Goal: Communication & Community: Share content

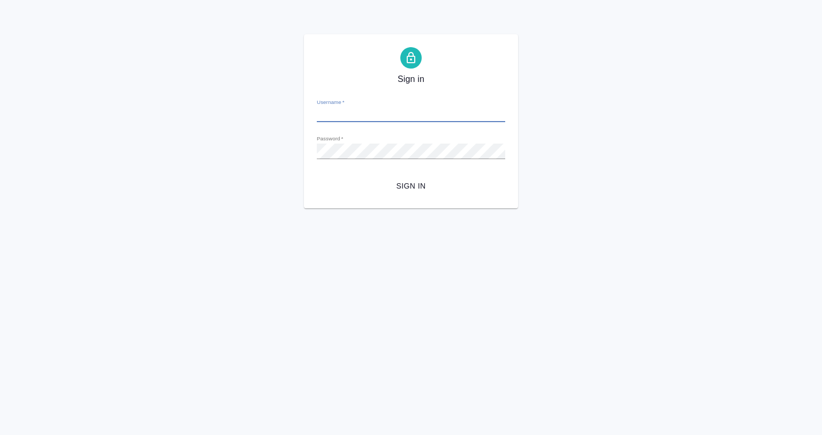
type input "[EMAIL_ADDRESS][DOMAIN_NAME]"
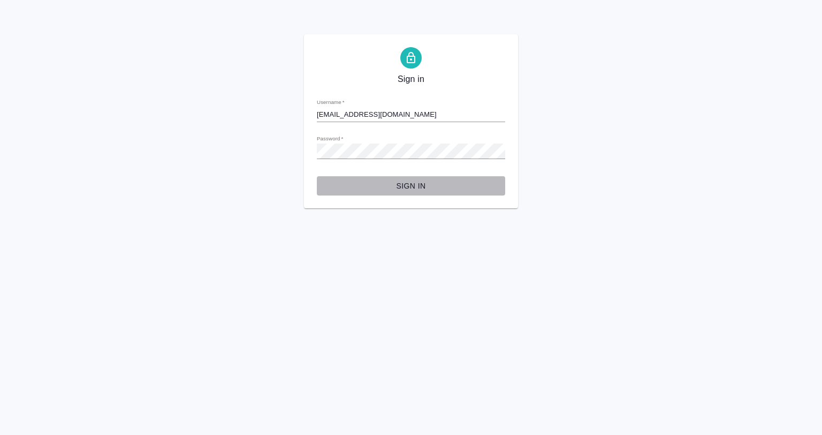
click at [420, 179] on span "Sign in" at bounding box center [410, 185] width 171 height 13
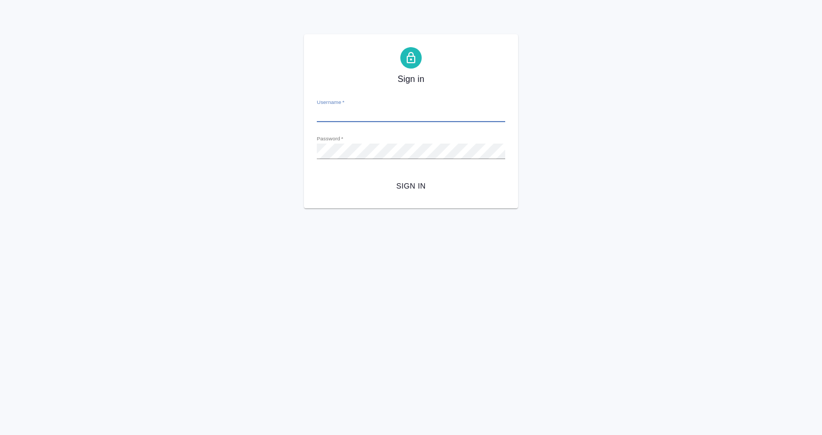
type input "a.babkina@awatera.com"
click at [405, 186] on span "Sign in" at bounding box center [410, 185] width 171 height 13
type input "a.babkina@awatera.com"
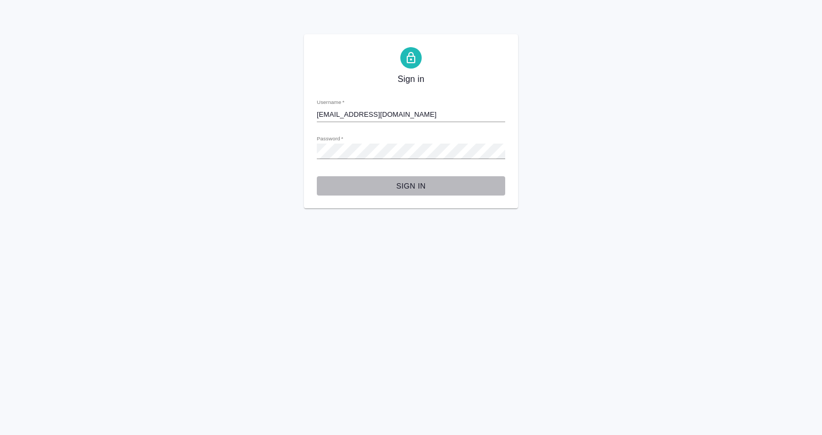
click at [410, 186] on span "Sign in" at bounding box center [410, 185] width 171 height 13
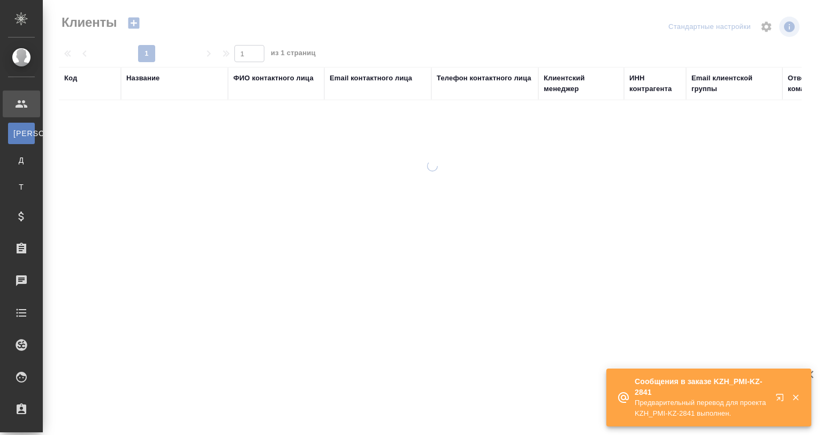
select select "RU"
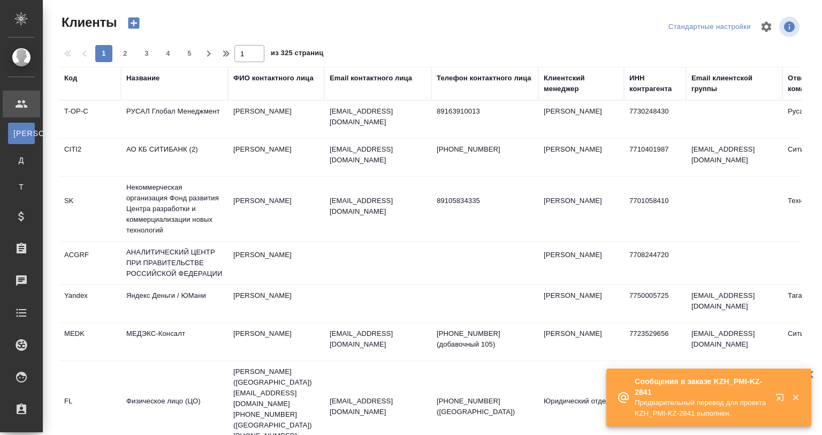
click at [794, 394] on icon "button" at bounding box center [796, 397] width 10 height 10
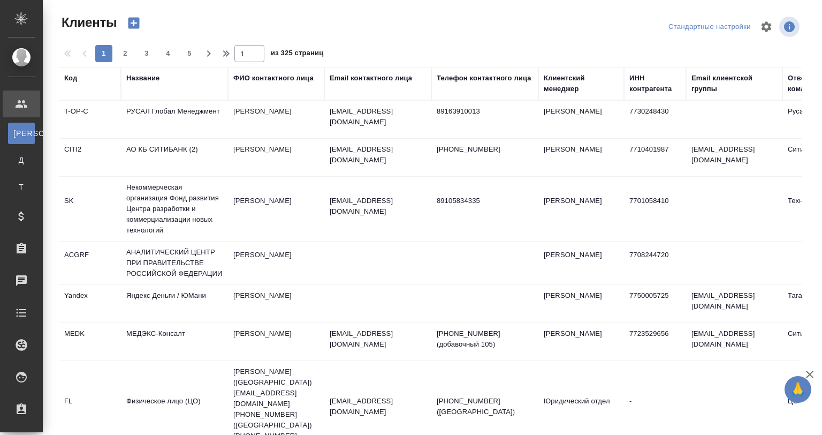
select select "RU"
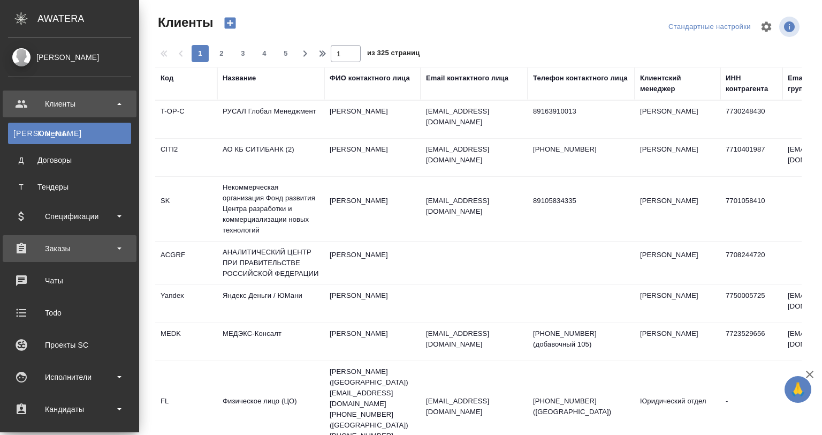
click at [72, 247] on div "Заказы" at bounding box center [69, 248] width 123 height 16
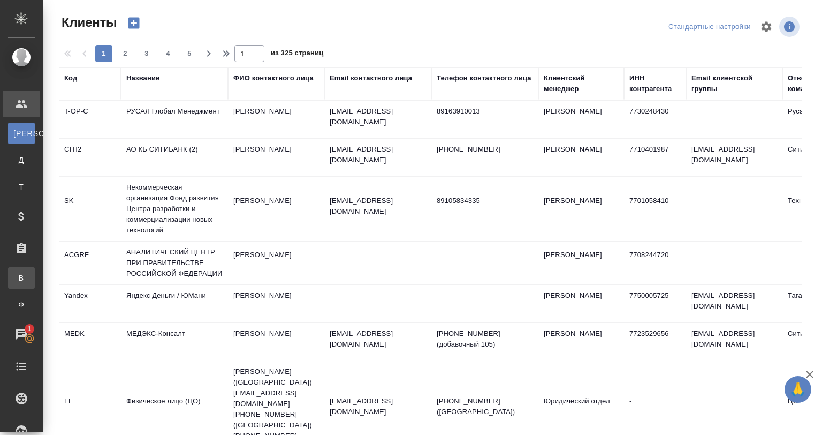
click at [16, 280] on div "Все заказы" at bounding box center [8, 277] width 16 height 11
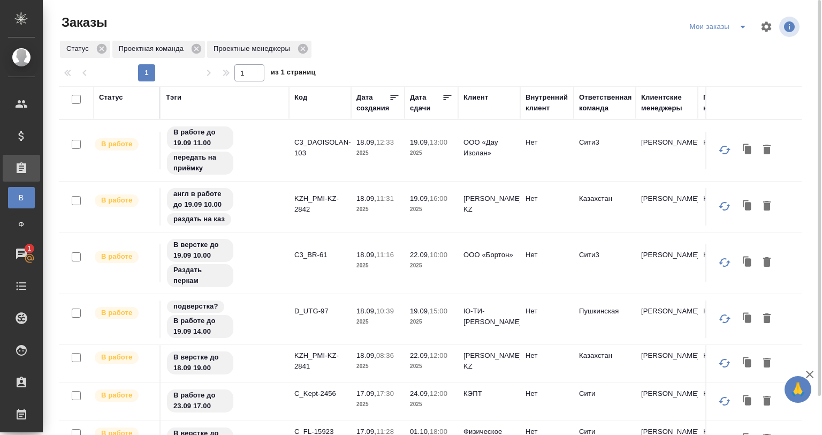
click at [443, 94] on icon at bounding box center [447, 97] width 11 height 11
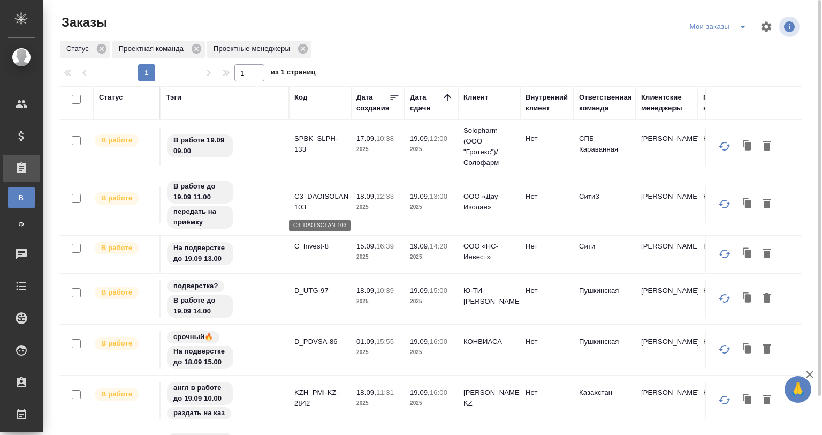
click at [318, 208] on p "C3_DAOISOLAN-103" at bounding box center [319, 201] width 51 height 21
click at [333, 351] on td "D_PDVSA-86" at bounding box center [320, 349] width 62 height 37
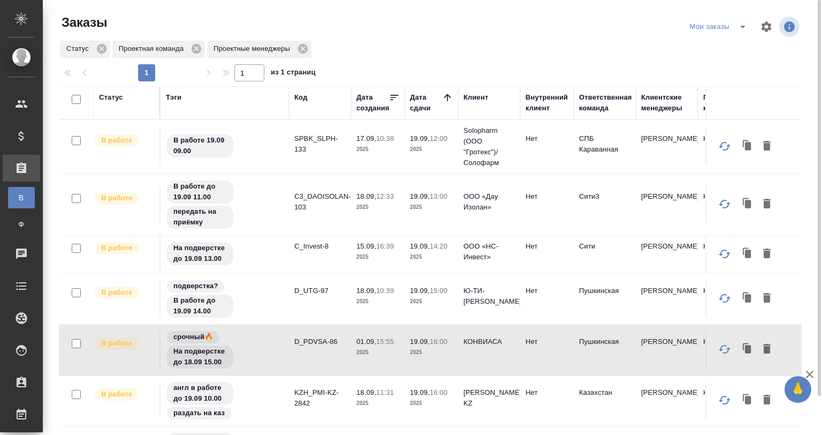
click at [333, 351] on td "D_PDVSA-86" at bounding box center [320, 349] width 62 height 37
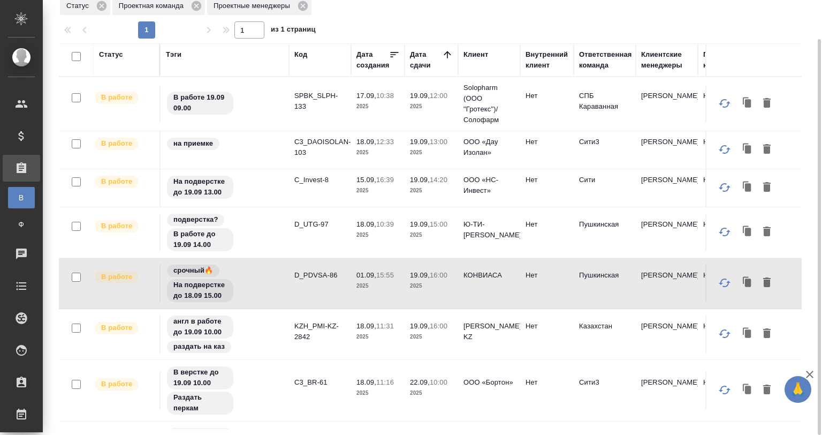
click at [348, 113] on td "SPBK_SLPH-133" at bounding box center [320, 103] width 62 height 37
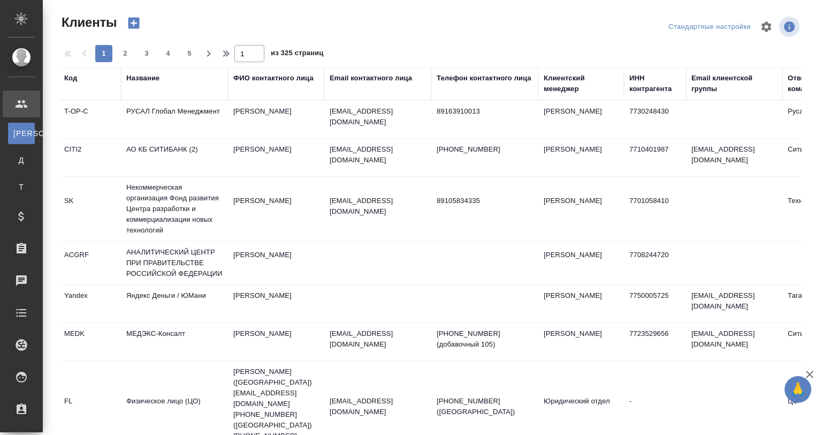
select select "RU"
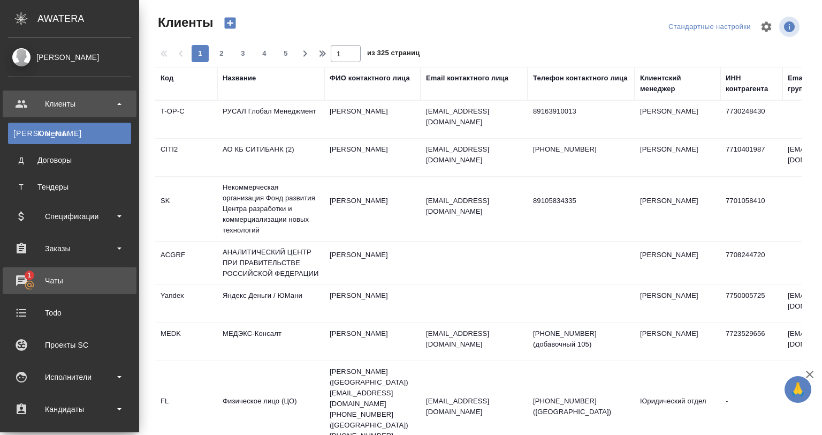
click at [47, 289] on link "1 Чаты" at bounding box center [70, 280] width 134 height 27
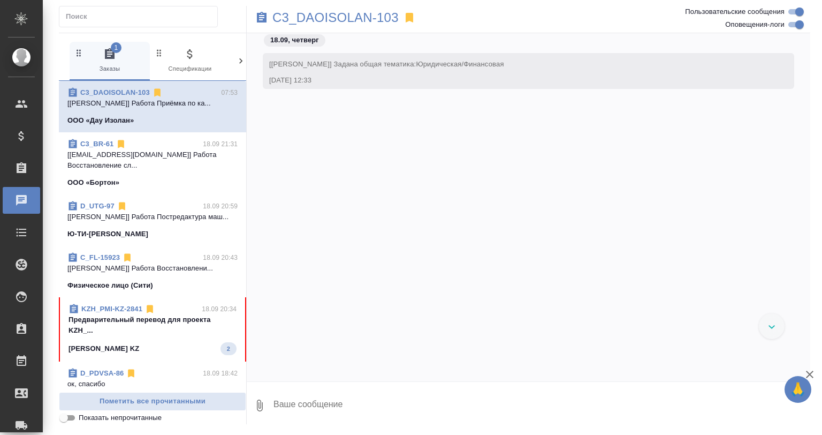
scroll to position [3923, 0]
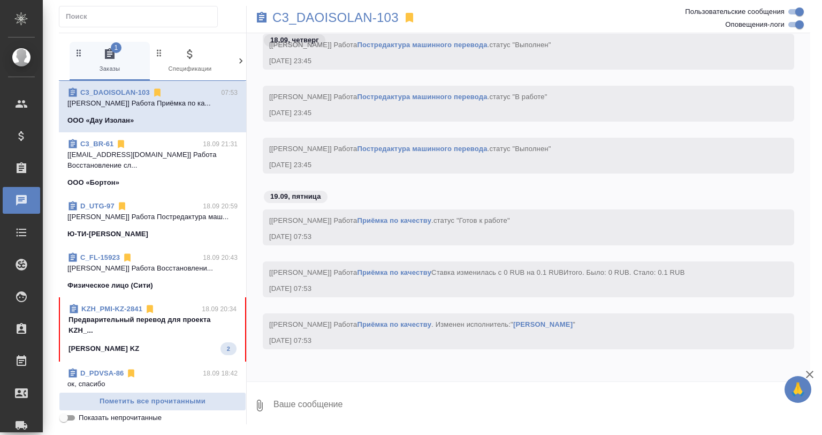
click at [113, 418] on span "Показать непрочитанные" at bounding box center [120, 417] width 83 height 11
click at [83, 418] on input "Показать непрочитанные" at bounding box center [63, 417] width 39 height 13
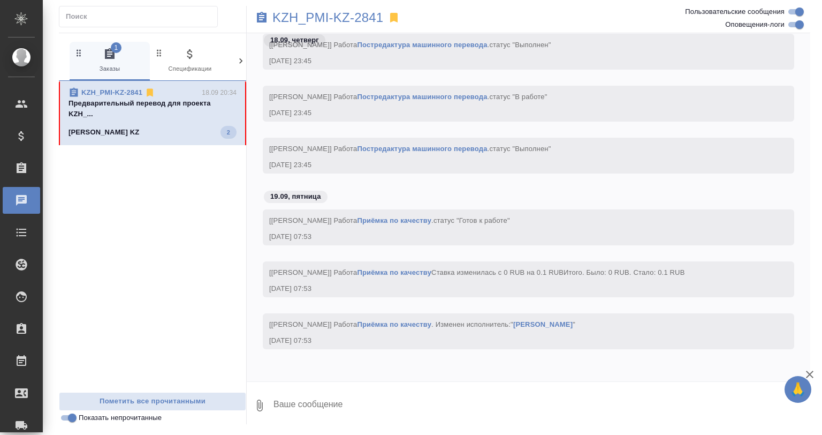
scroll to position [2190, 0]
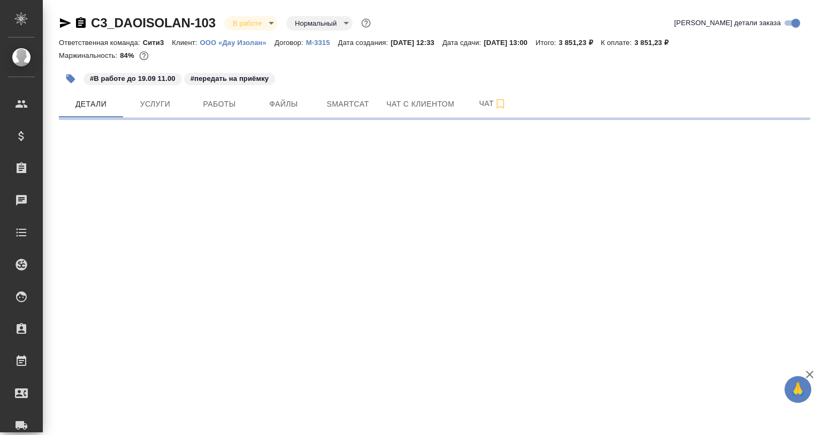
select select "RU"
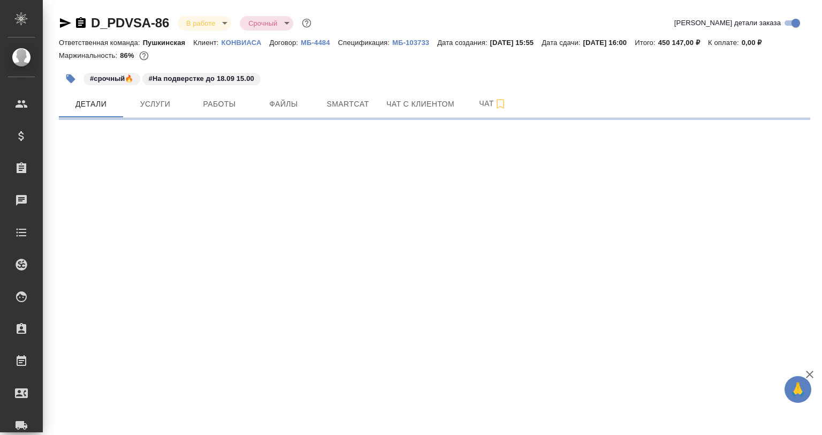
select select "RU"
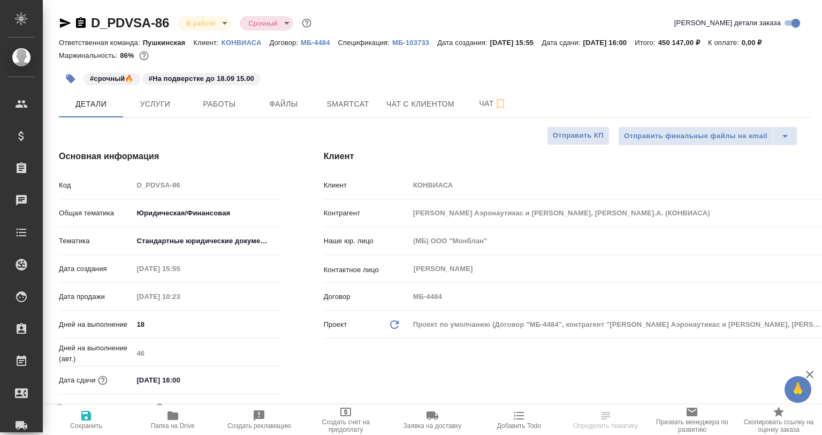
type textarea "x"
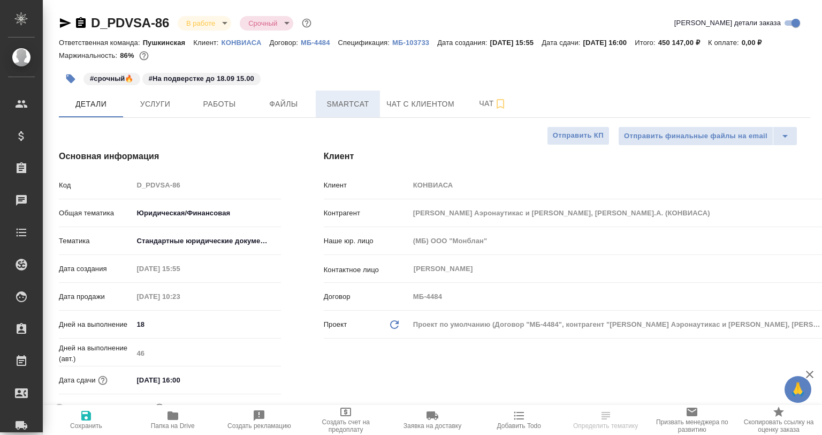
type textarea "x"
click at [355, 103] on span "Smartcat" at bounding box center [347, 103] width 51 height 13
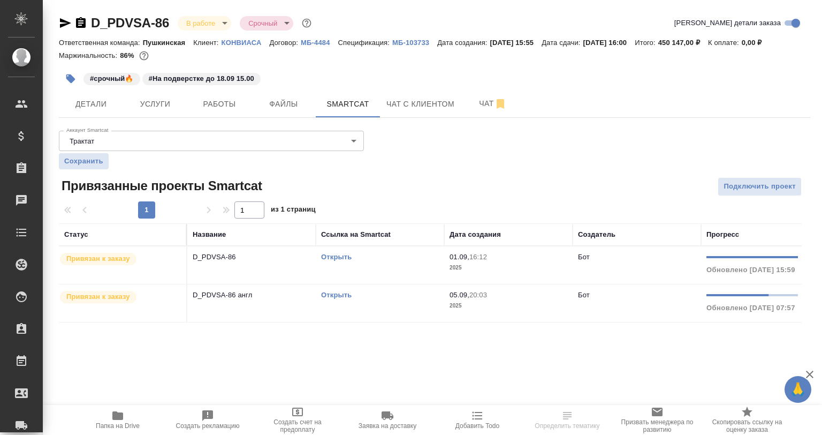
scroll to position [0, 178]
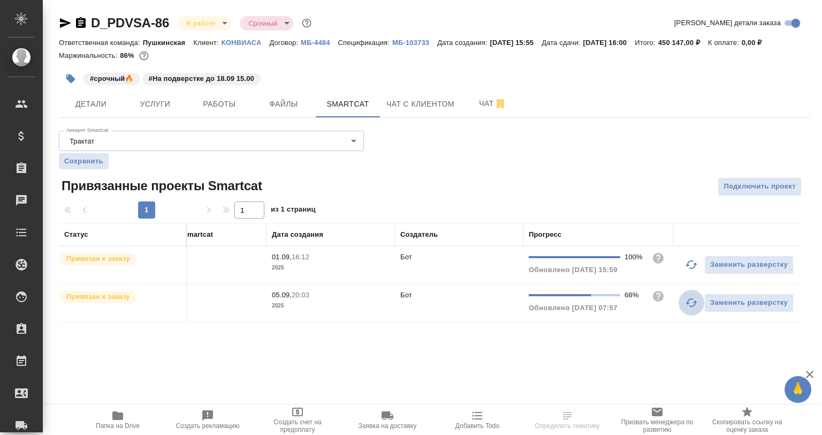
click at [684, 309] on button "button" at bounding box center [692, 303] width 26 height 26
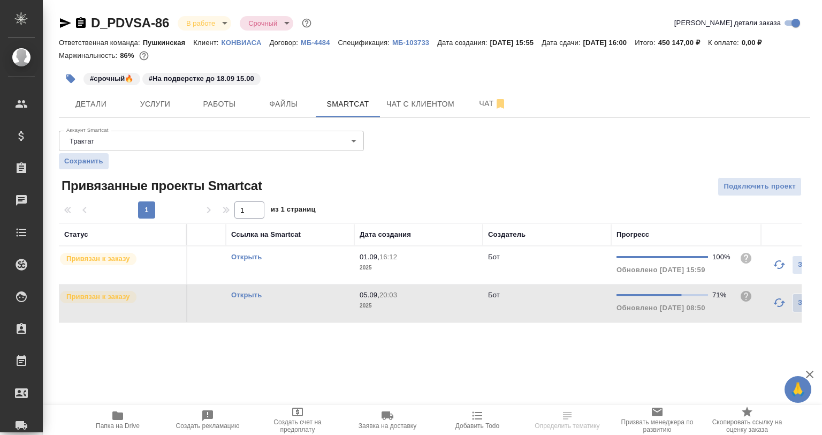
scroll to position [0, 0]
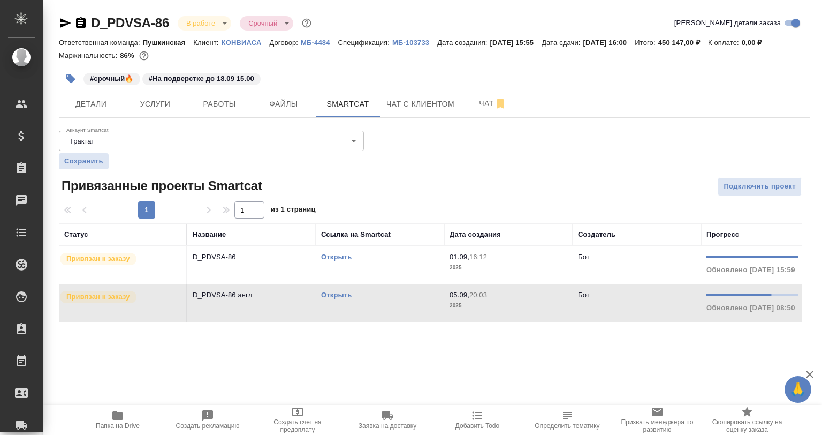
click at [346, 293] on link "Открыть" at bounding box center [336, 295] width 31 height 8
click at [329, 295] on link "Открыть" at bounding box center [336, 295] width 31 height 8
click at [483, 103] on span "Чат" at bounding box center [492, 103] width 51 height 13
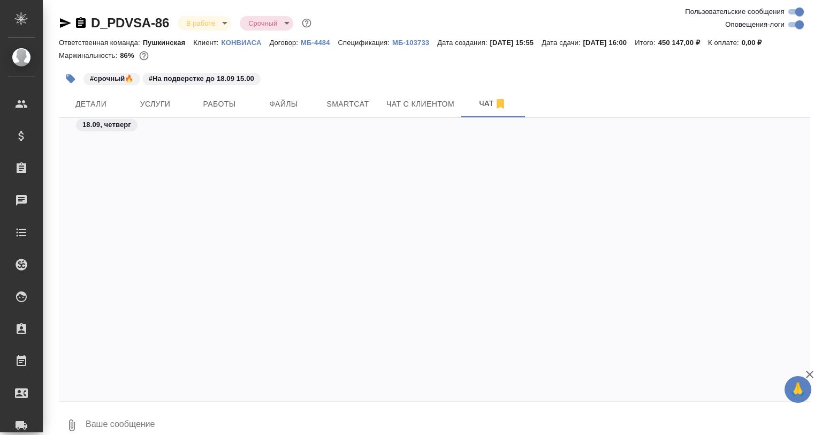
scroll to position [17532, 0]
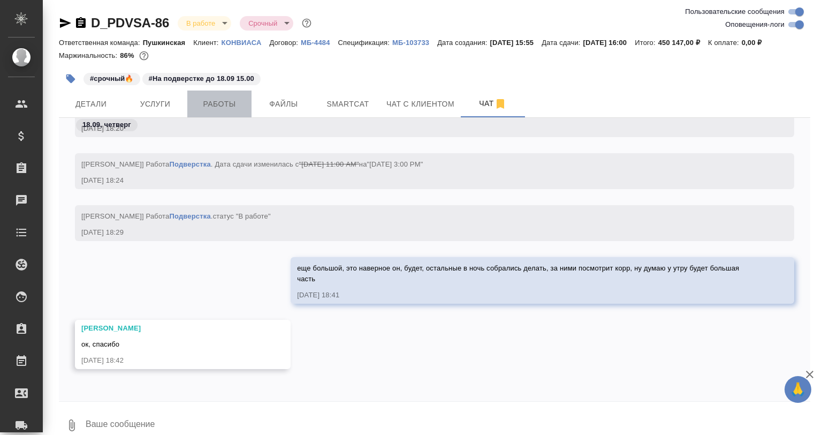
click at [220, 95] on button "Работы" at bounding box center [219, 103] width 64 height 27
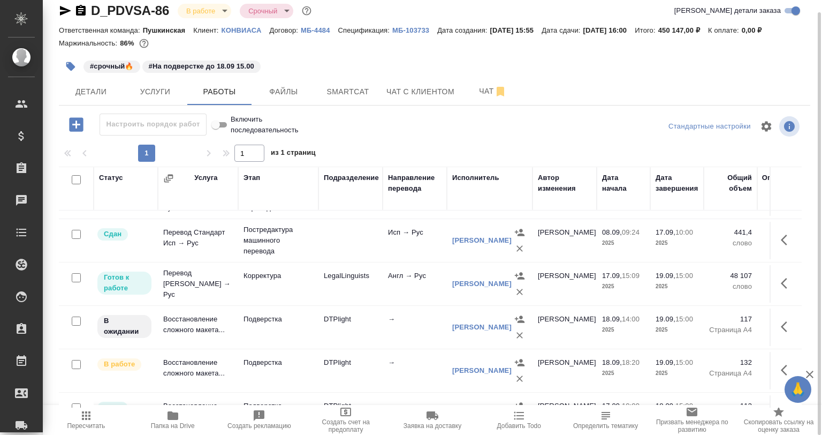
scroll to position [428, 0]
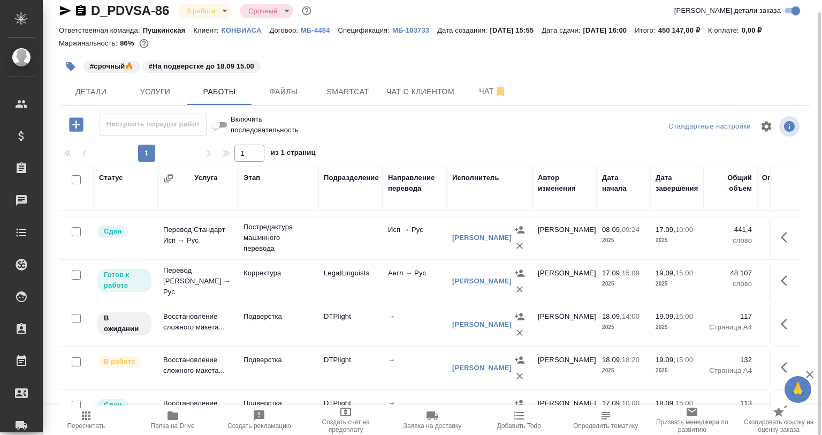
click at [382, 240] on td at bounding box center [350, 237] width 64 height 37
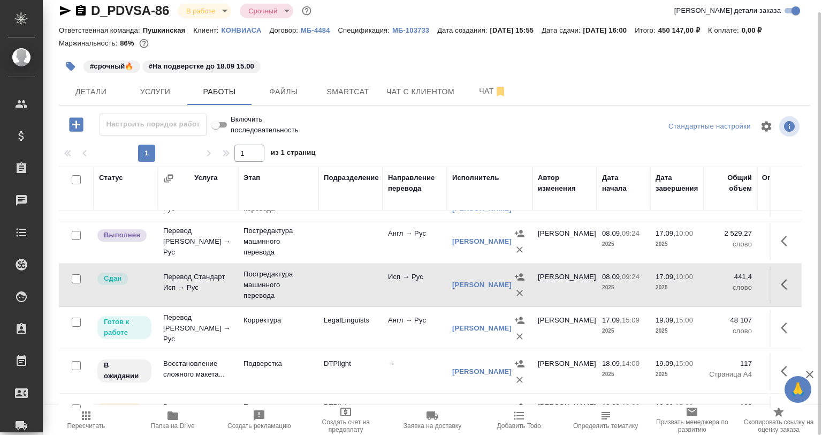
scroll to position [321, 0]
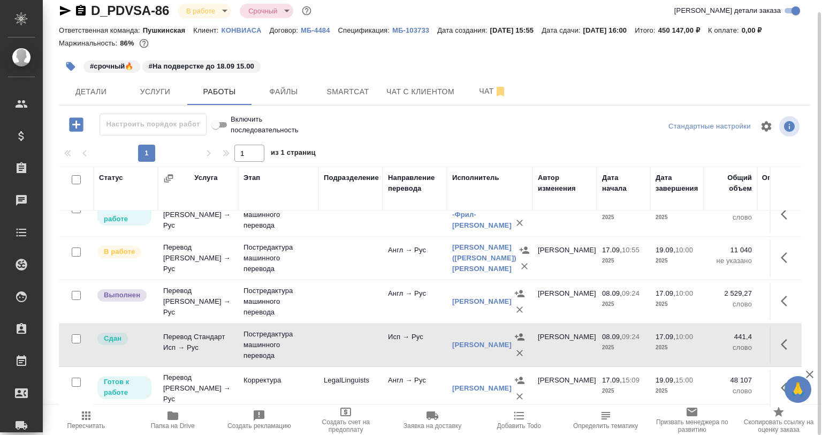
click at [367, 280] on tr "В работе Перевод Стандарт Англ → Рус Постредактура машинного перевода Англ → Ру…" at bounding box center [633, 258] width 1148 height 43
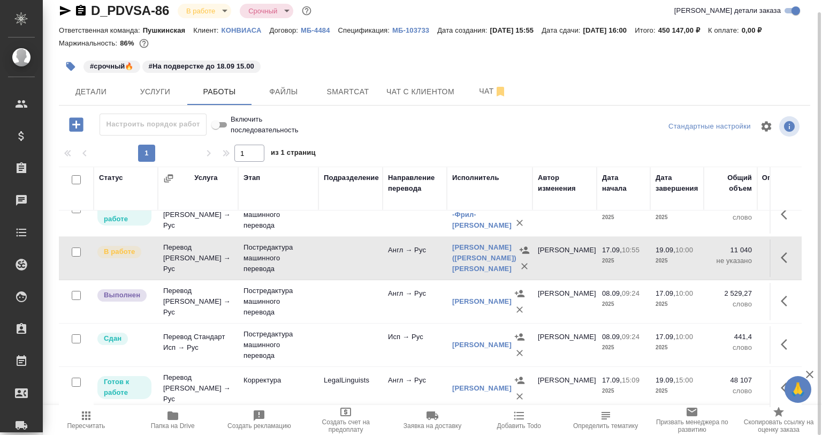
click at [349, 320] on td at bounding box center [350, 301] width 64 height 37
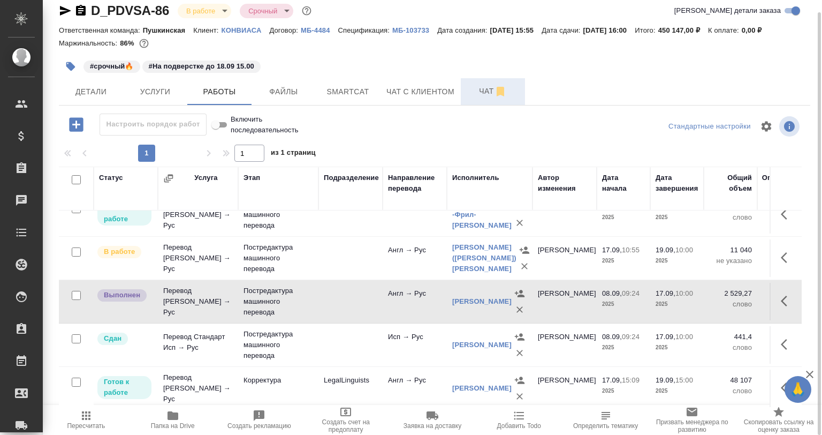
click at [480, 85] on span "Чат" at bounding box center [492, 91] width 51 height 13
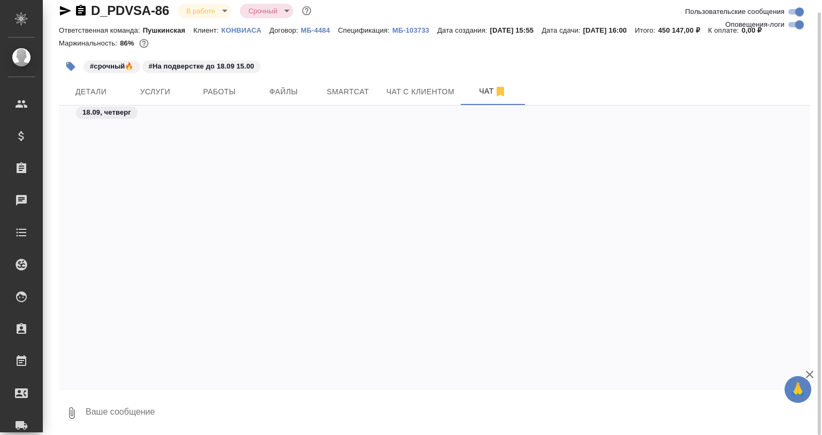
scroll to position [17532, 0]
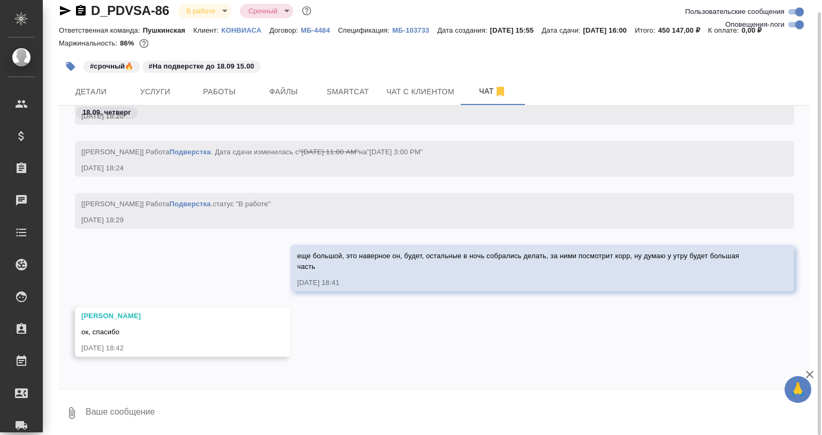
click at [192, 404] on textarea at bounding box center [448, 412] width 726 height 36
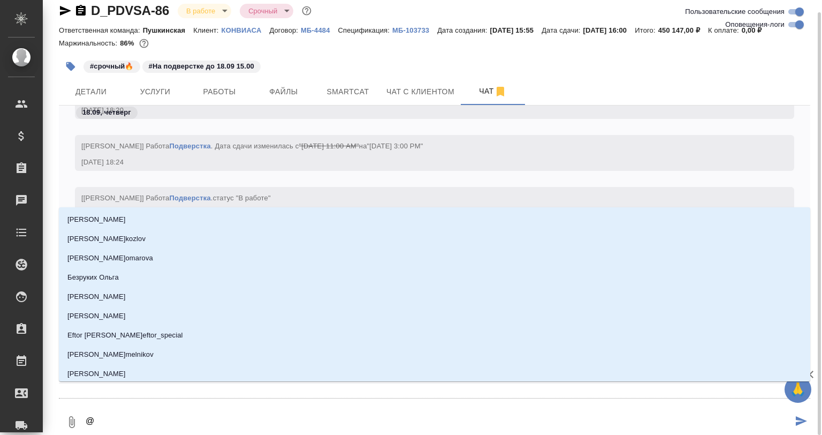
type textarea "@P"
type input "P"
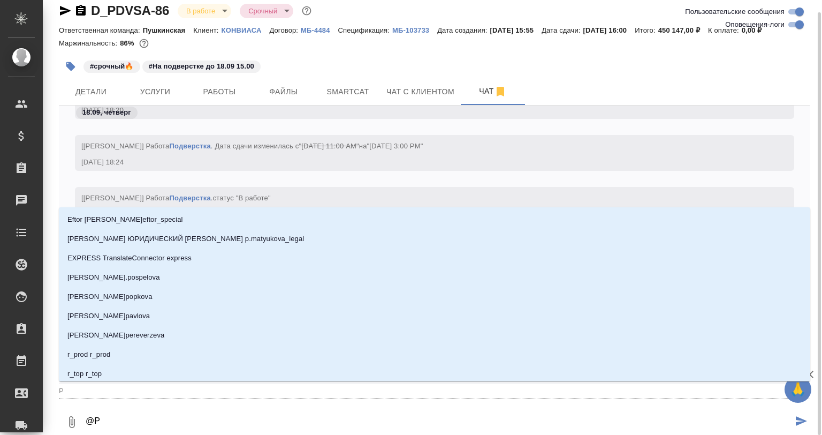
type textarea "@Pf"
type input "Pf"
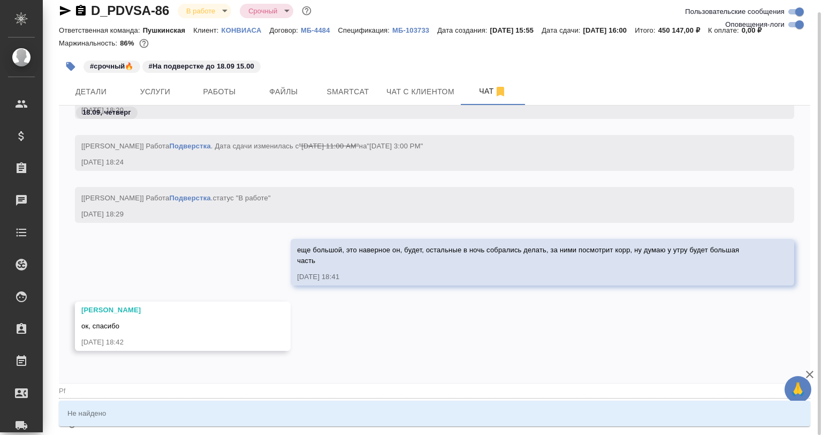
type textarea "@Pf,."
type input "Pf,."
type textarea "@Pf,"
type input "Pf,"
type textarea "@Pf"
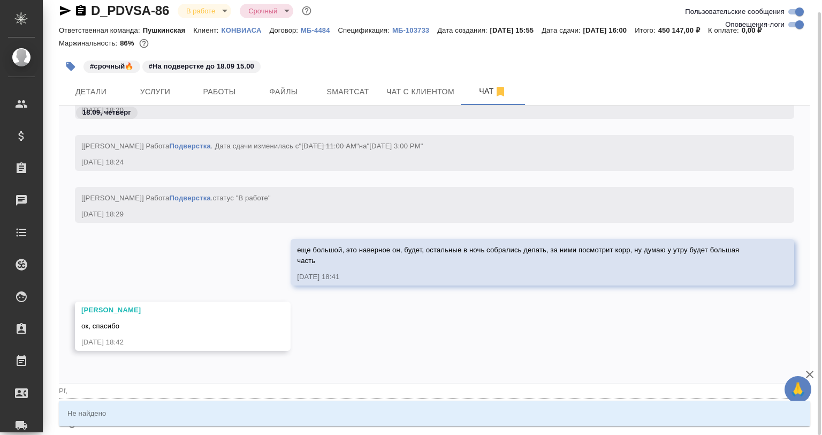
type input "Pf"
type textarea "@P"
type input "P"
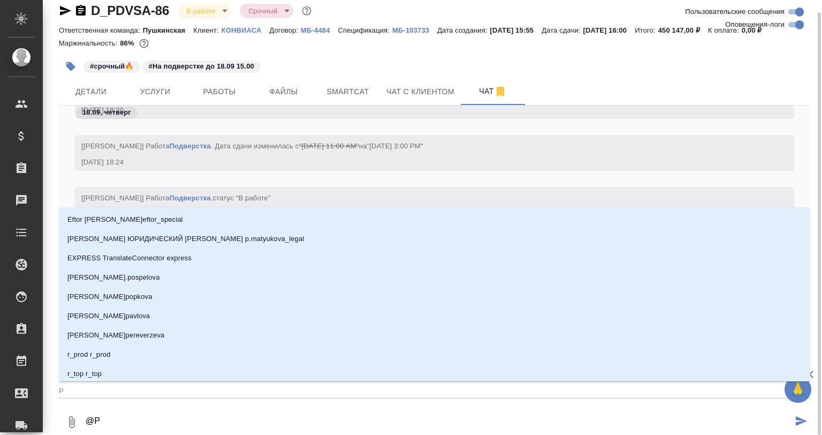
type textarea "@"
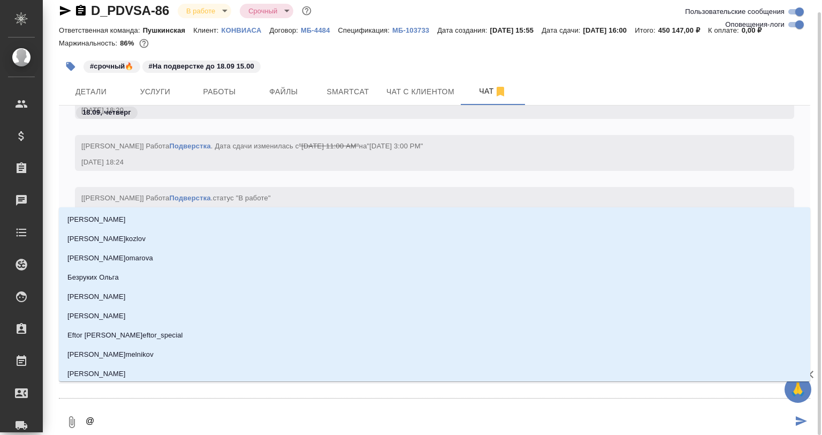
type textarea "@P"
type input "P"
type textarea "@Pf"
type input "Pf"
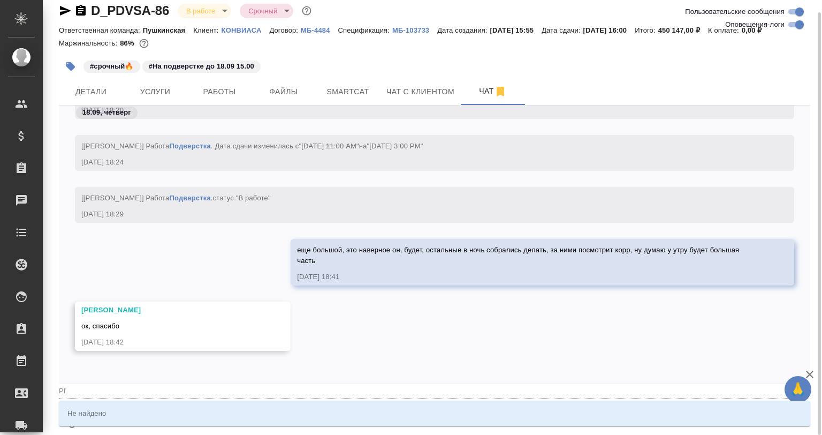
type textarea "@Pf,"
type input "Pf,"
type textarea "@Pf,j"
type input "Pf,j"
type textarea "@Pf,jh"
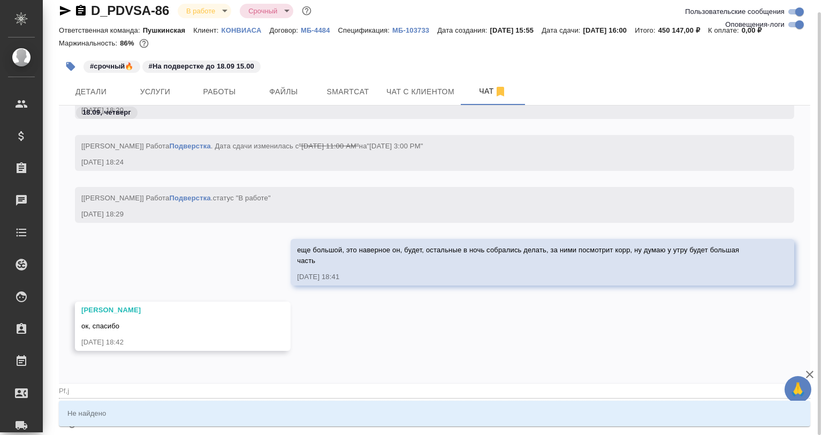
type input "Pf,jh"
type textarea "@Pf,j"
type input "Pf,j"
type textarea "@Pf,"
type input "Pf,"
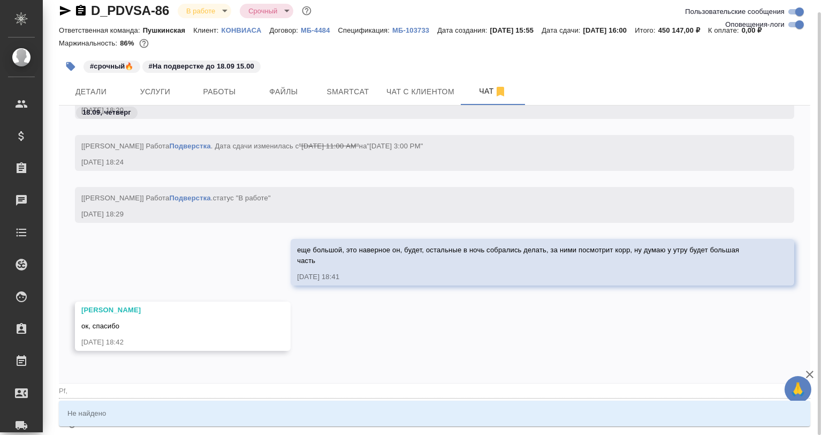
type textarea "@Pf"
type input "Pf"
type textarea "@P"
type input "P"
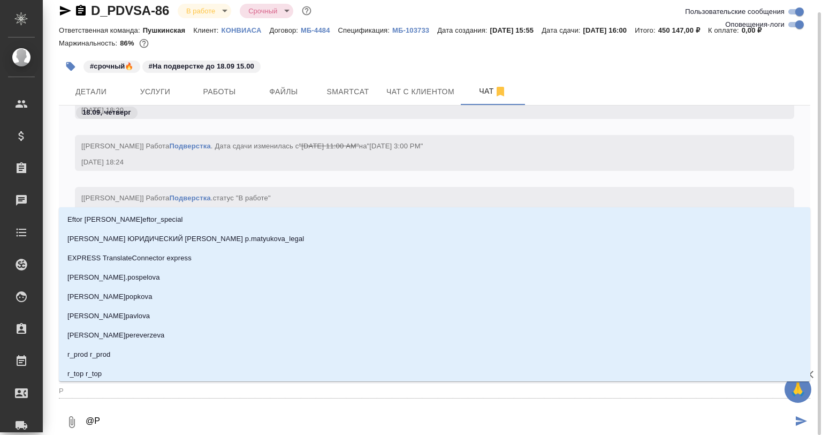
type textarea "@"
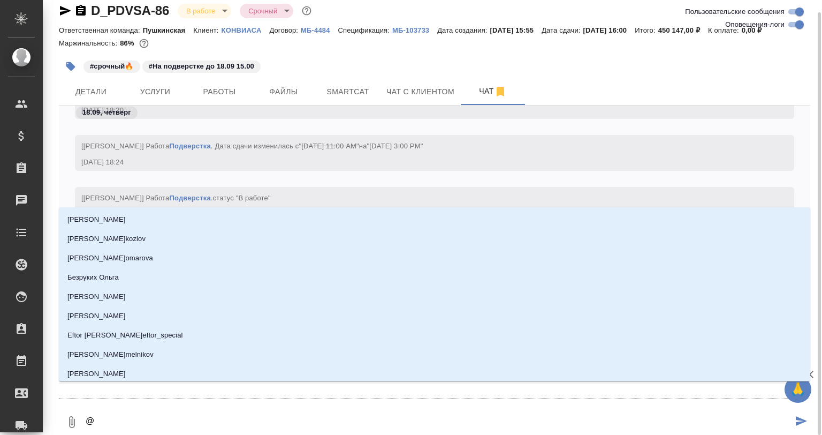
type textarea "@P"
type input "P"
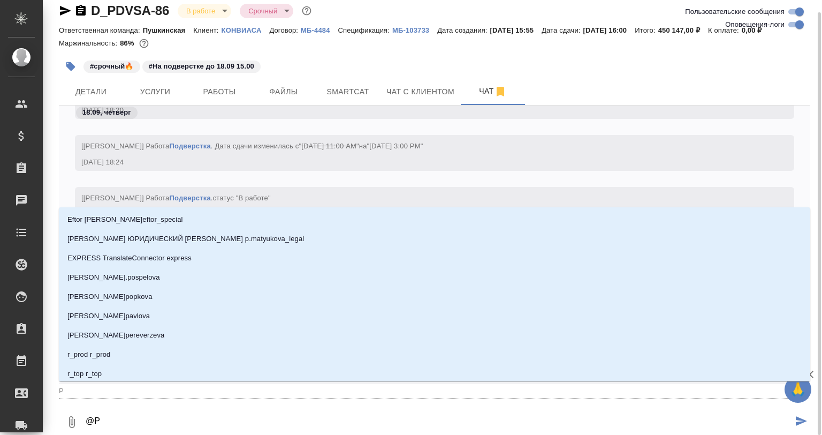
type textarea "@Pf"
type input "Pf"
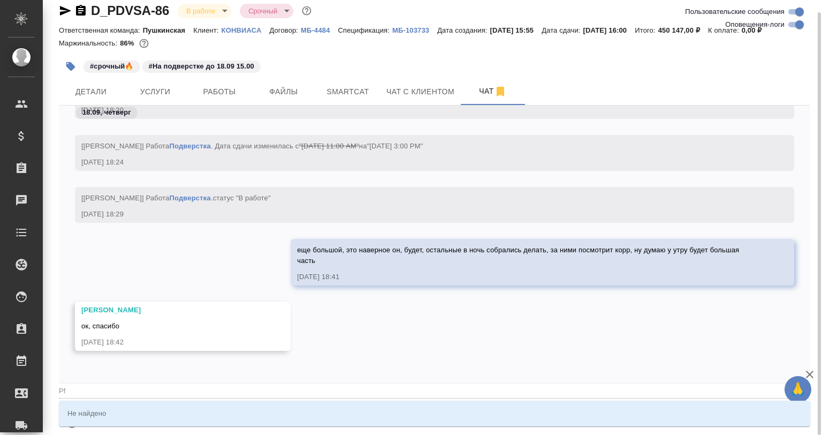
type textarea "@Pf,"
type input "Pf,"
type textarea "@Pf,j"
type input "Pf,j"
type textarea "@Pf,"
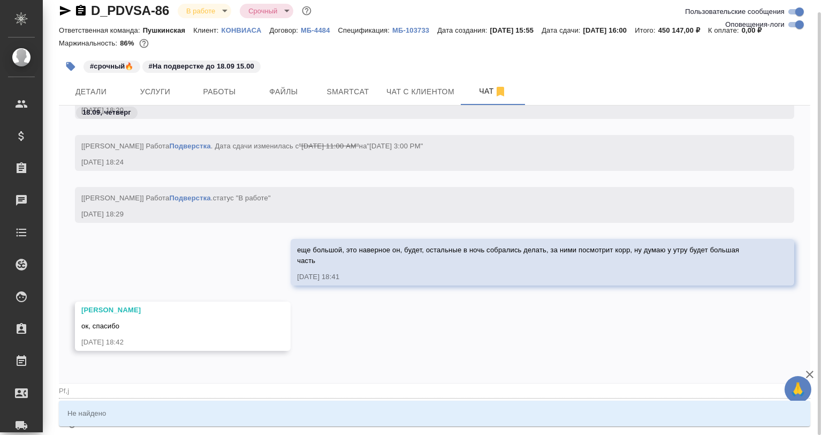
type input "Pf,"
type textarea "@Pf"
type input "Pf"
type textarea "@P"
type input "P"
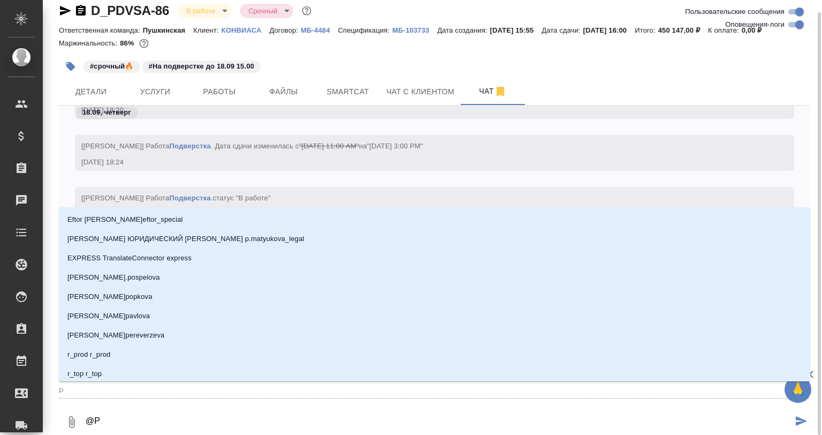
type textarea "@"
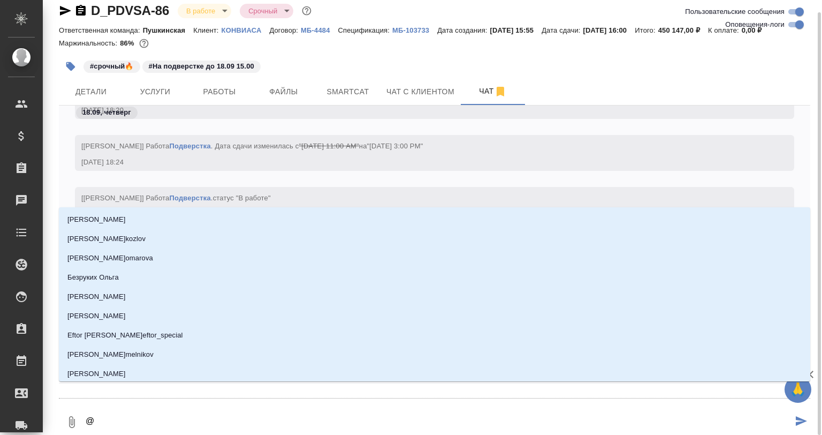
type textarea "@P"
type input "P"
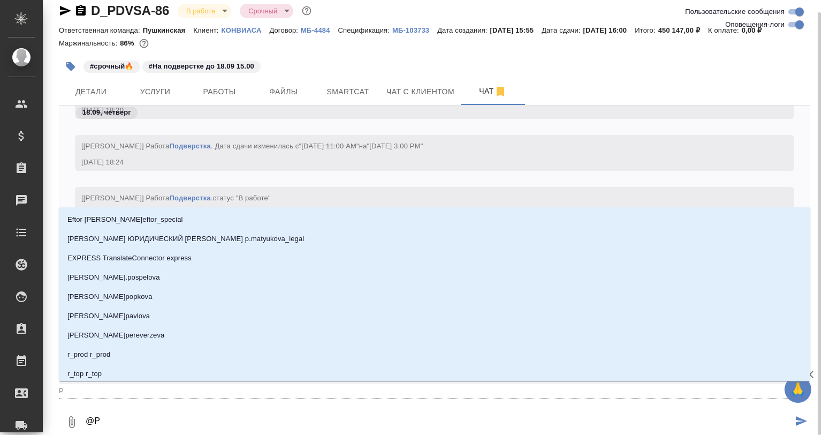
type textarea "@Pf"
type input "Pf"
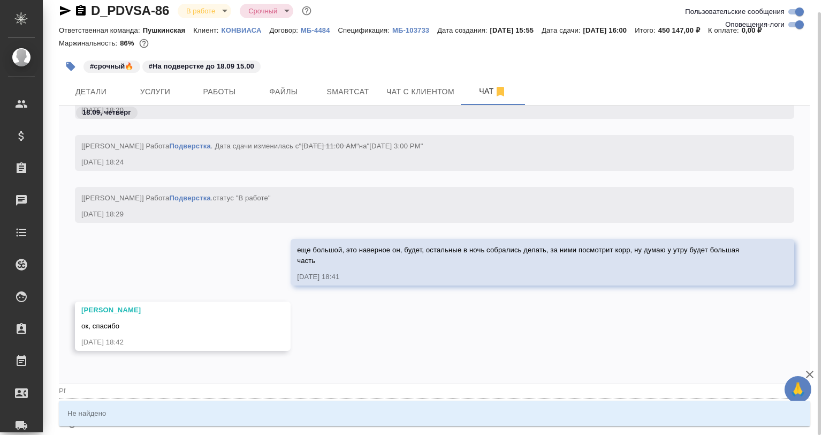
type textarea "@Pf,"
type input "Pf,"
type textarea "@Pf,j"
type input "Pf,j"
type textarea "@Pf,"
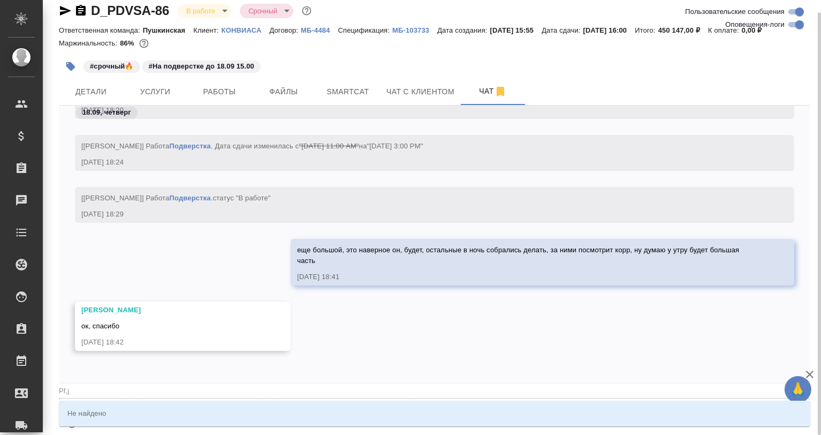
type input "Pf,"
type textarea "@Pf"
type input "Pf"
type textarea "@P"
type input "P"
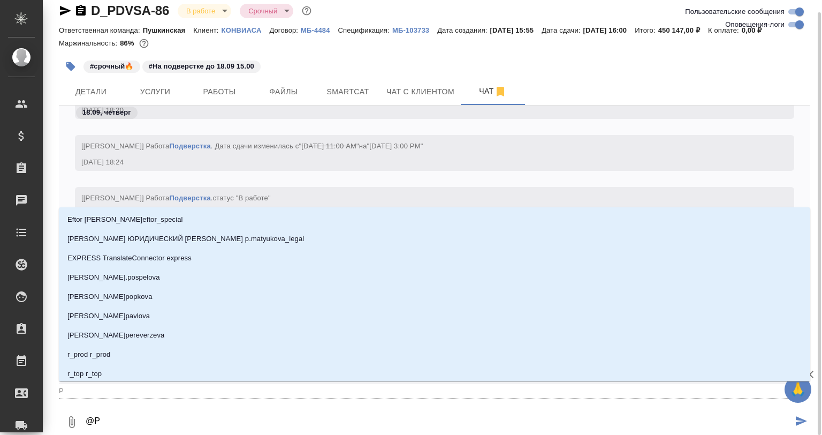
type textarea "@"
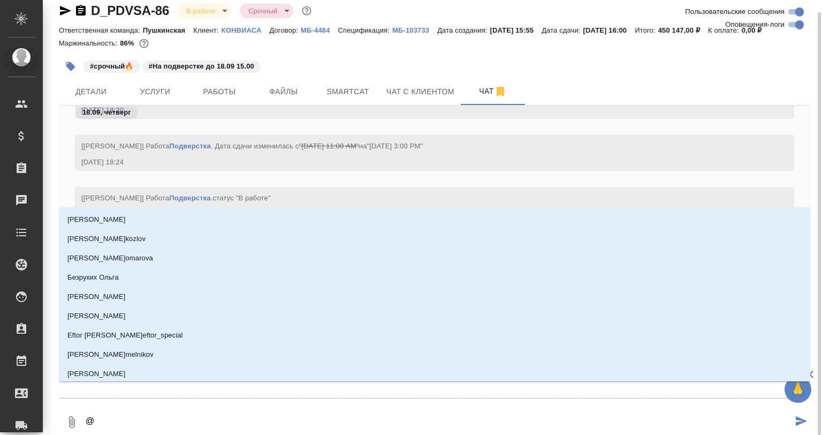
type textarea "@З"
type input "З"
type textarea "@Зп"
type input "Зп"
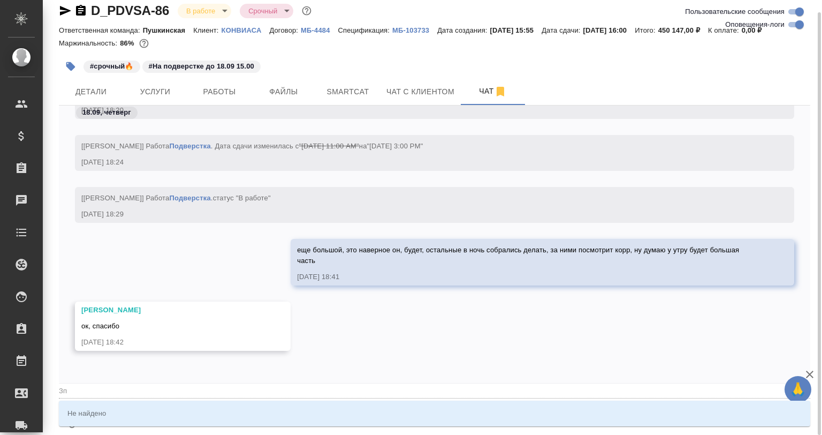
type textarea "@Зпа"
type input "Зпа"
type textarea "@Зп"
type input "Зп"
type textarea "@З"
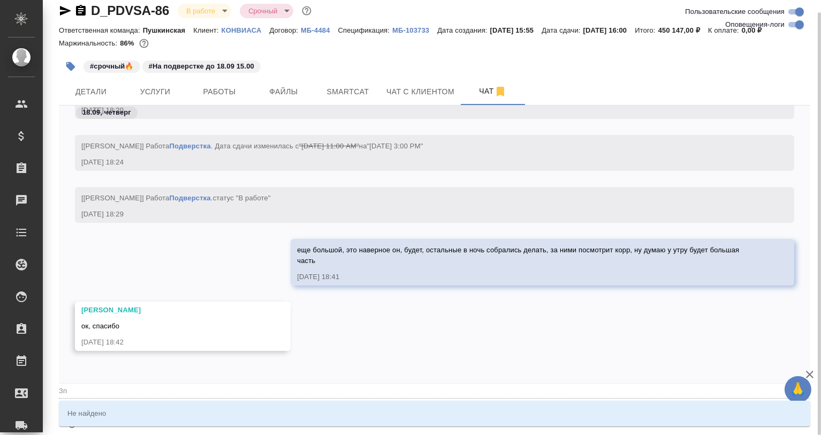
type input "З"
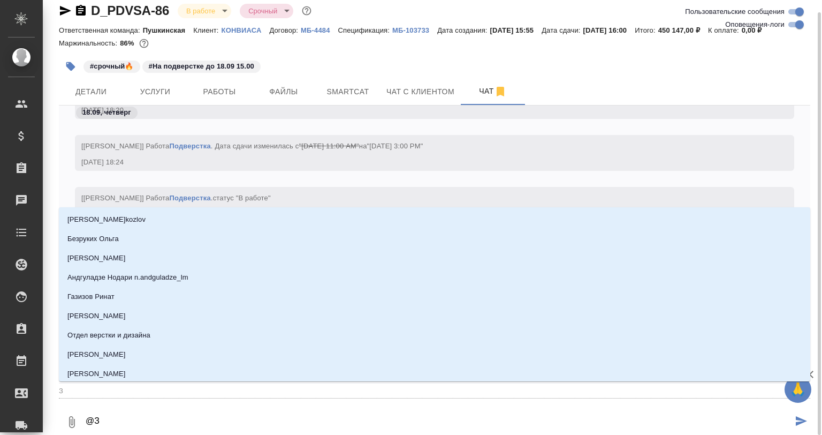
type textarea "@За"
type input "За"
type textarea "@Заб"
type input "Заб"
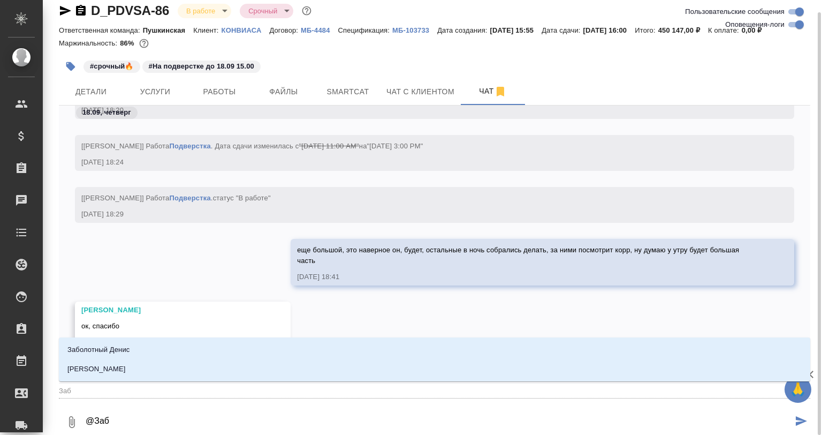
type textarea "@Забо"
type input "Забо"
type textarea "@Забор"
type input "Забор"
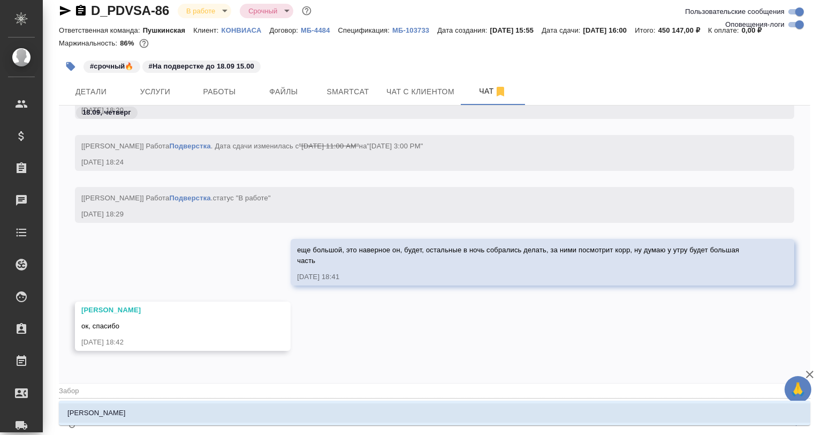
click at [170, 415] on li "Заборова Александра" at bounding box center [434, 412] width 751 height 19
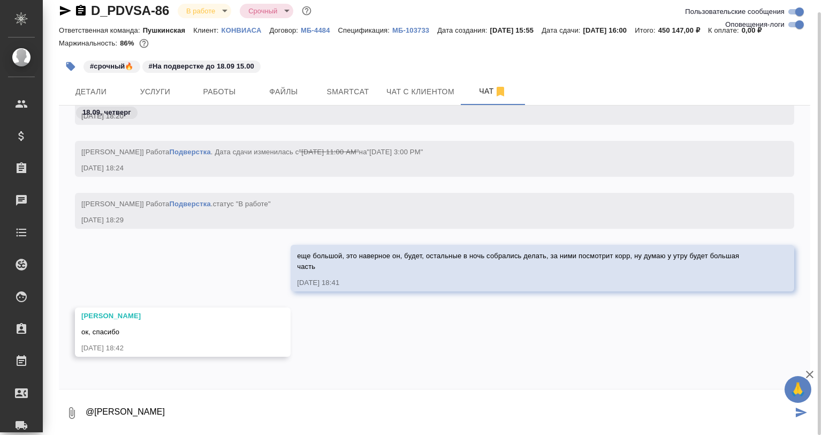
paste textarea "https://drive.awatera.com/s/xJmMnYWmPnt2Ybe"
type textarea "@Заборова Александра https://drive.awatera.com/s/xJmMnYWmPnt2Ybe"
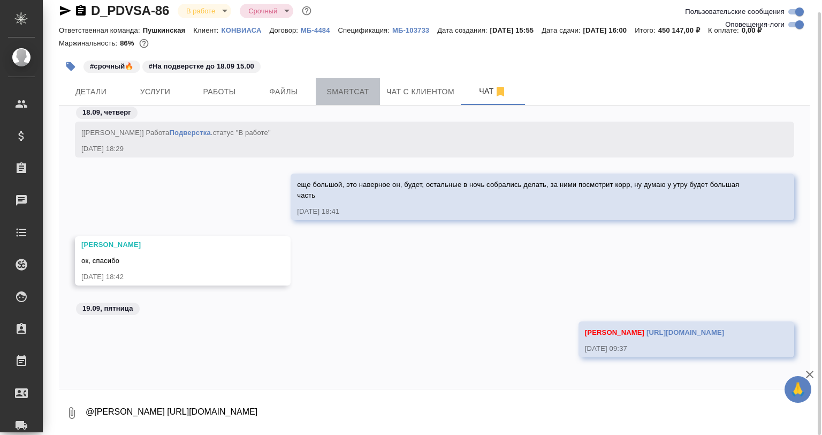
click at [352, 94] on span "Smartcat" at bounding box center [347, 91] width 51 height 13
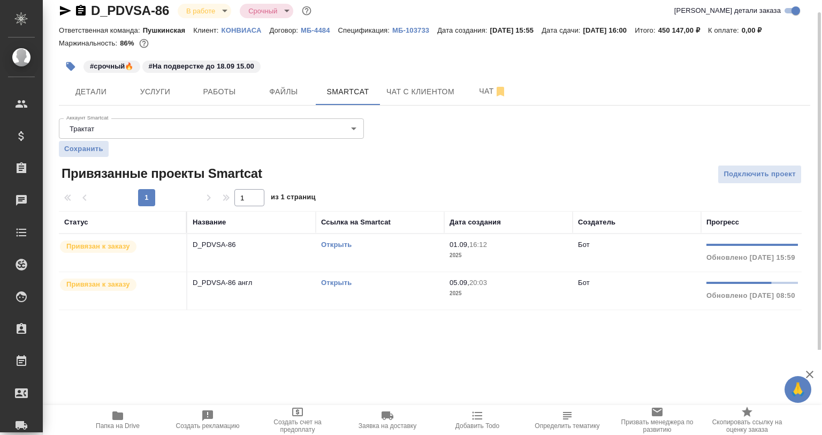
click at [272, 293] on td "D_PDVSA-86 англ" at bounding box center [251, 290] width 128 height 37
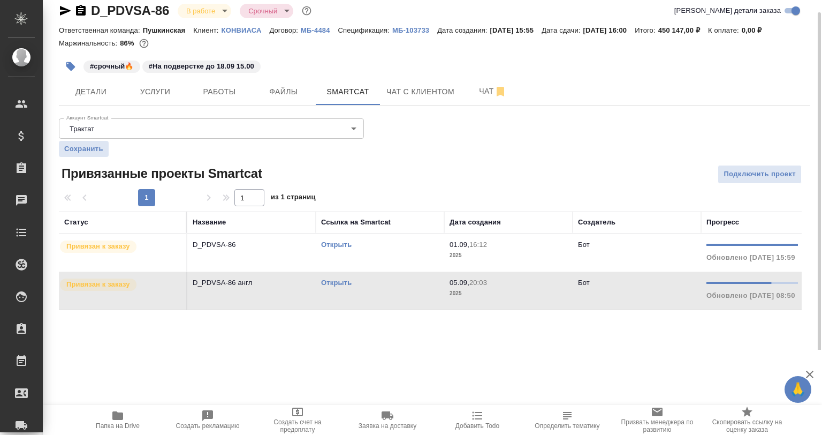
click at [272, 293] on td "D_PDVSA-86 англ" at bounding box center [251, 290] width 128 height 37
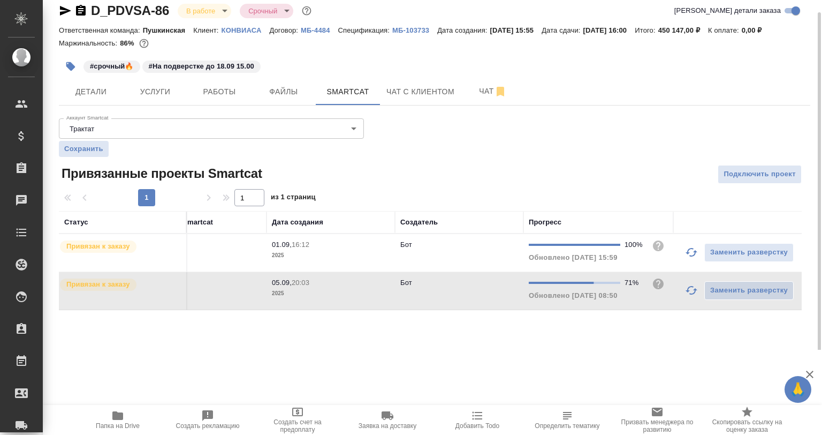
click at [678, 291] on td "Заменить разверстку" at bounding box center [737, 290] width 128 height 37
drag, startPoint x: 683, startPoint y: 292, endPoint x: 684, endPoint y: 308, distance: 16.1
click at [684, 293] on button "button" at bounding box center [692, 290] width 26 height 26
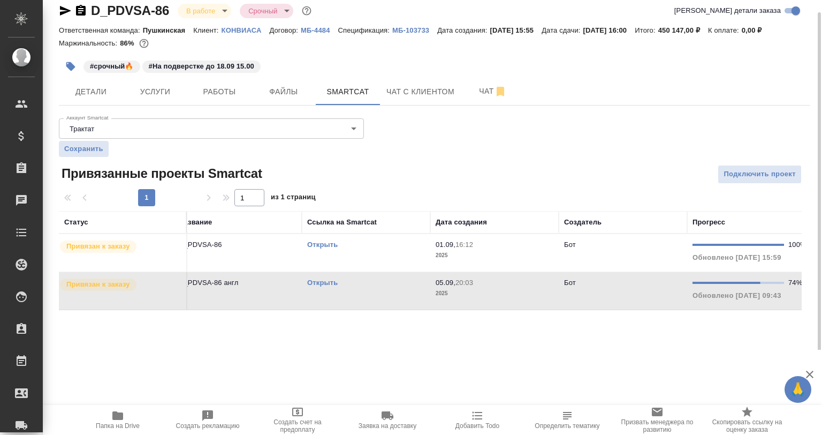
scroll to position [0, 0]
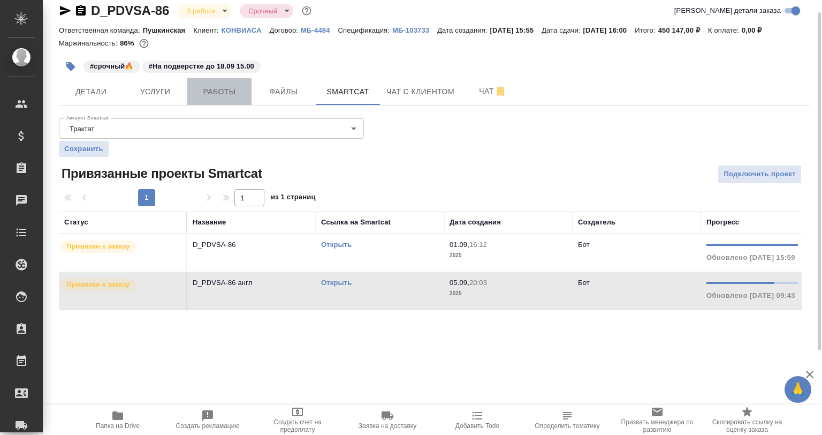
click at [202, 94] on span "Работы" at bounding box center [219, 91] width 51 height 13
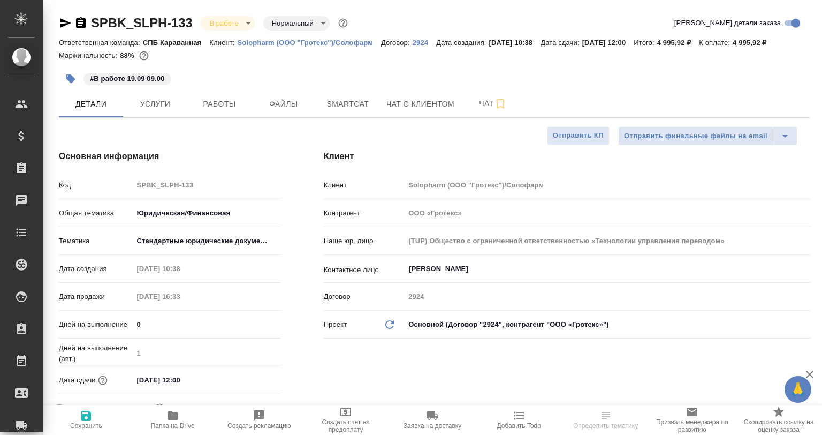
select select "RU"
click at [65, 27] on icon "button" at bounding box center [65, 23] width 13 height 13
select select "RU"
type textarea "x"
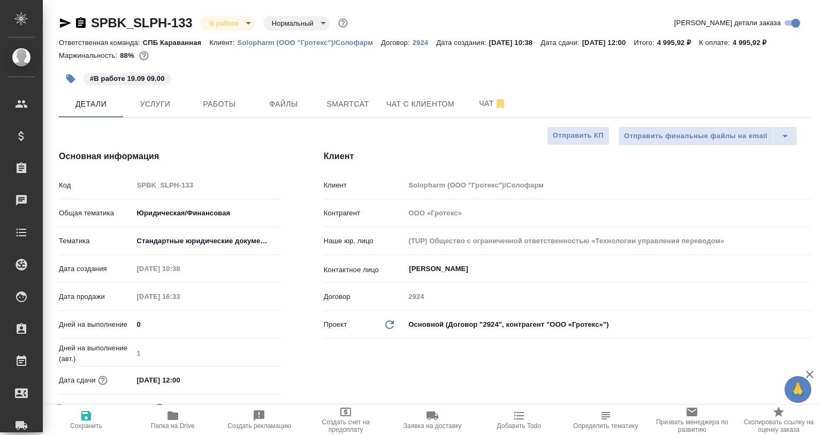
type textarea "x"
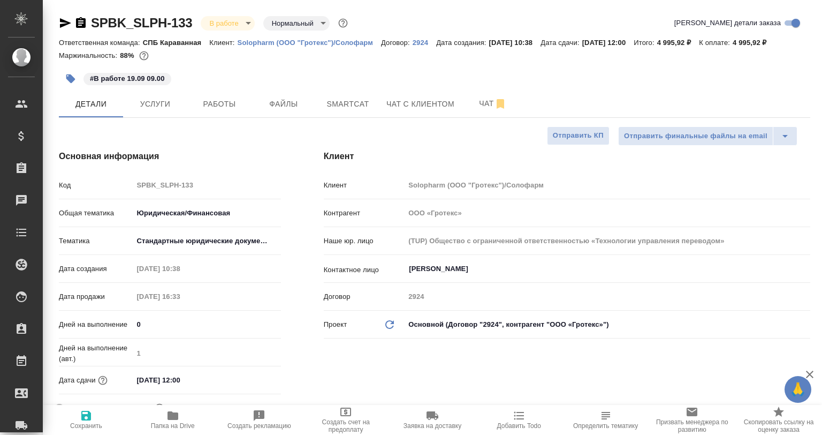
type textarea "x"
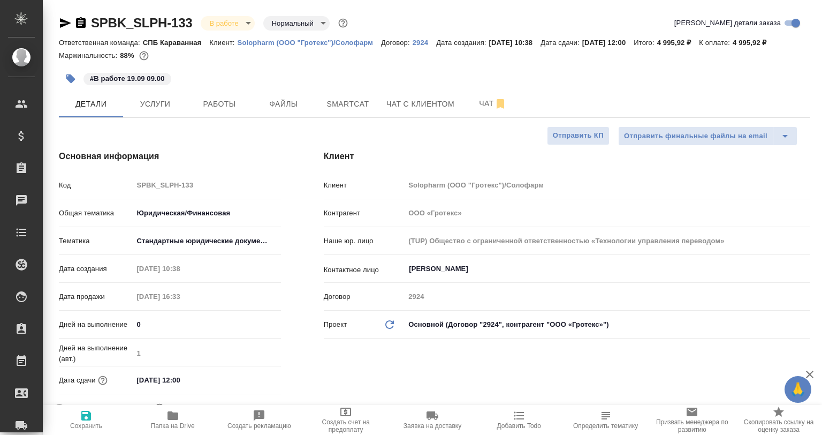
type textarea "x"
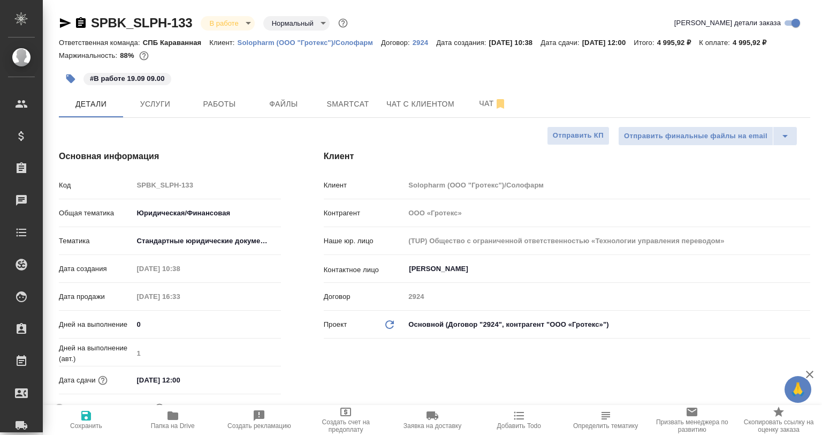
type textarea "x"
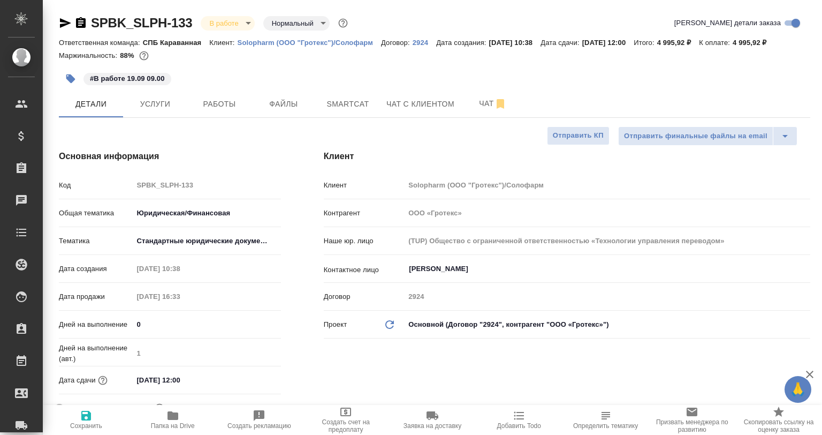
type textarea "x"
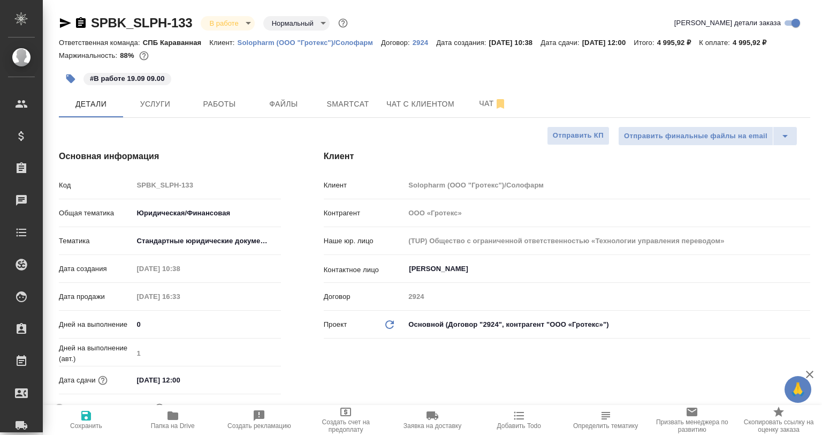
type textarea "x"
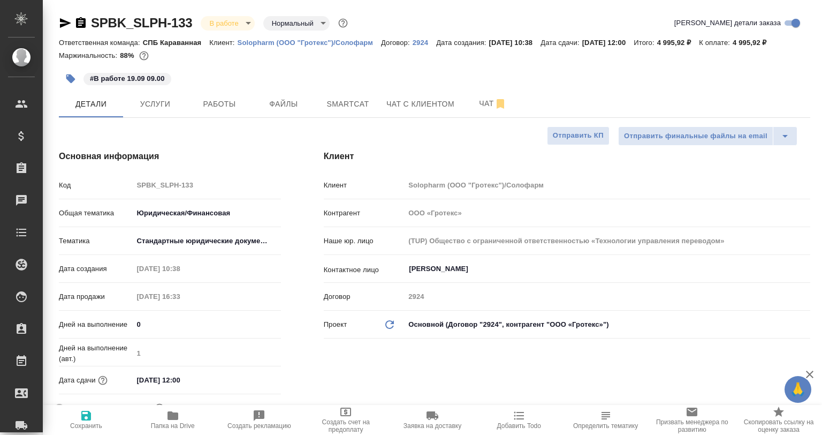
type textarea "x"
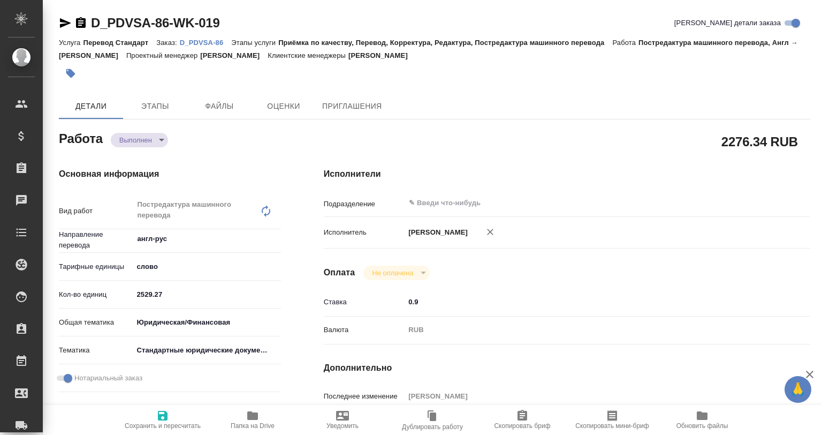
type textarea "x"
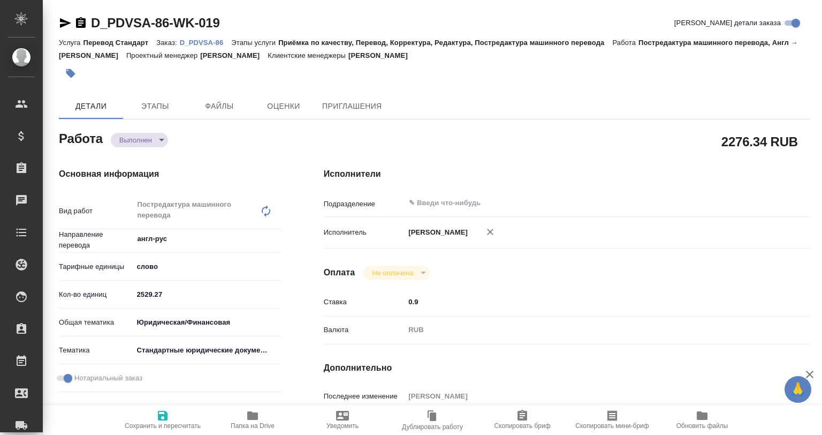
type textarea "x"
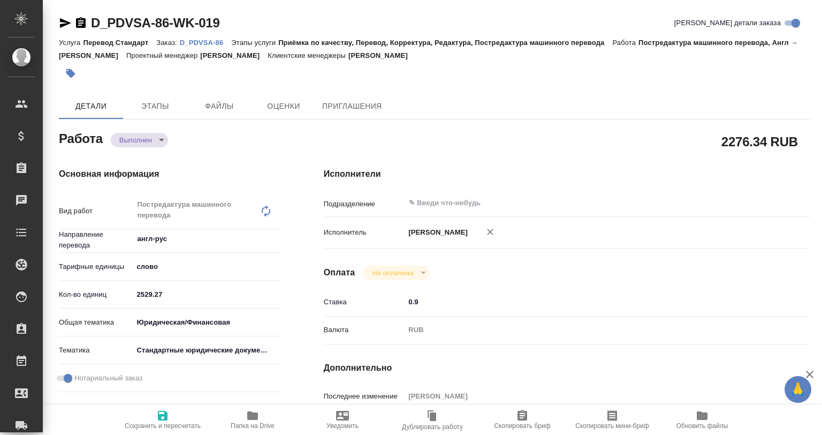
type textarea "x"
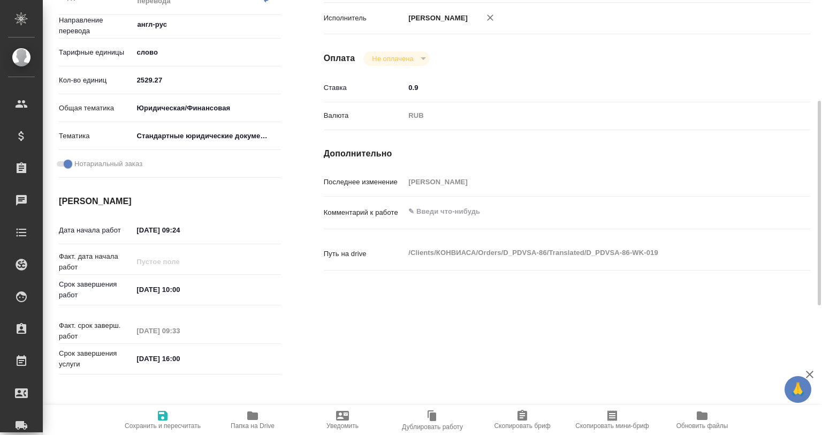
type textarea "x"
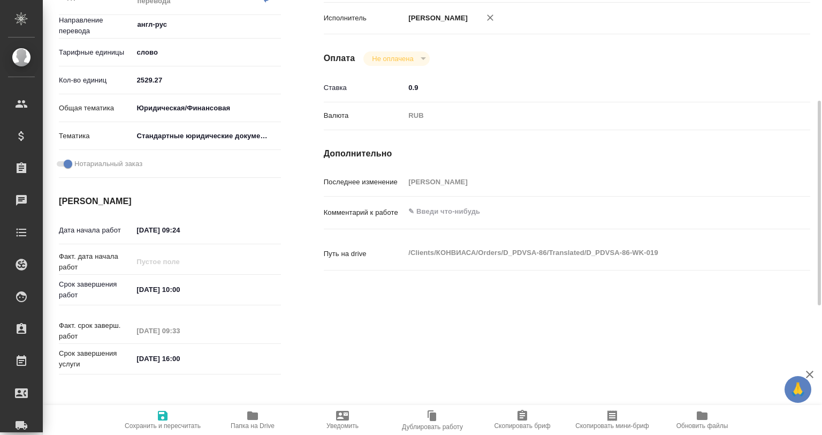
scroll to position [321, 0]
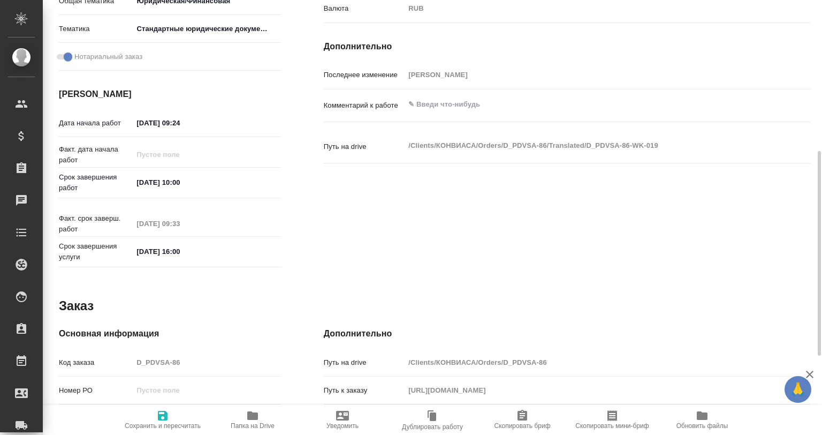
type textarea "x"
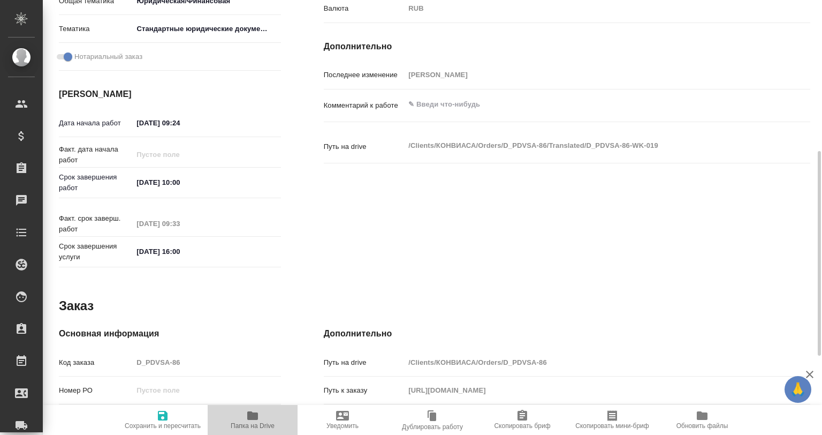
click at [276, 420] on span "Папка на Drive" at bounding box center [252, 419] width 77 height 20
type textarea "x"
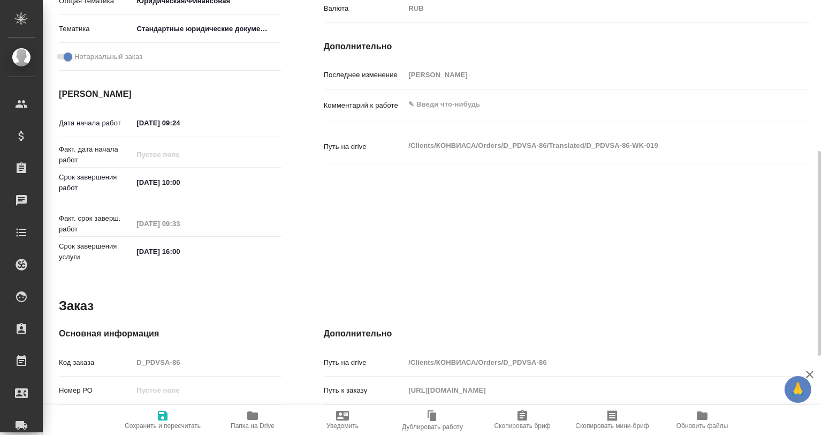
type textarea "x"
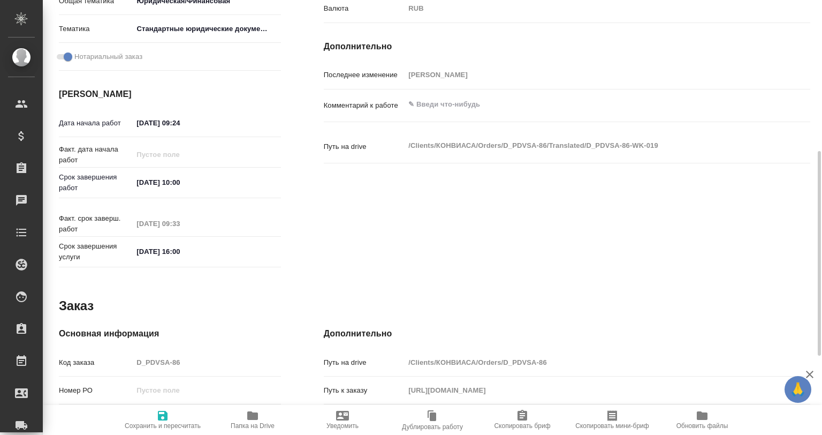
type textarea "x"
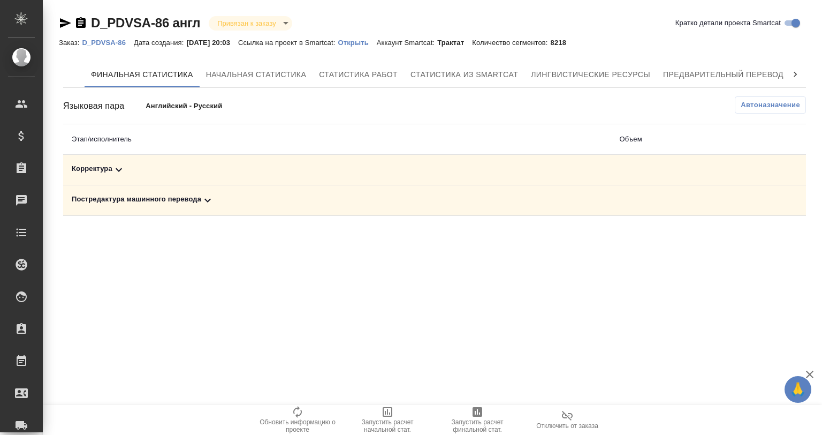
click at [128, 168] on div "Корректура" at bounding box center [337, 169] width 531 height 13
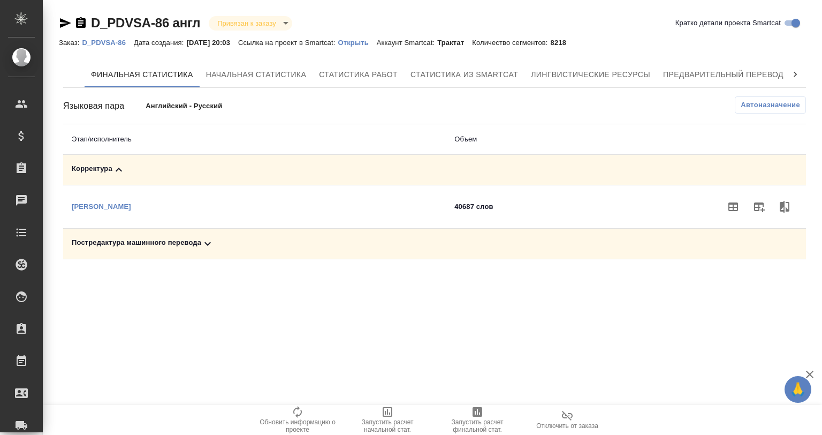
click at [158, 246] on div "Постредактура машинного перевода" at bounding box center [255, 243] width 366 height 13
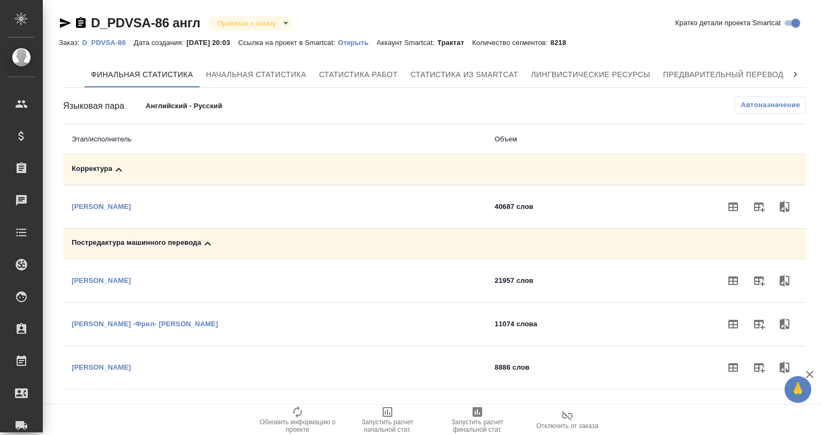
scroll to position [59, 0]
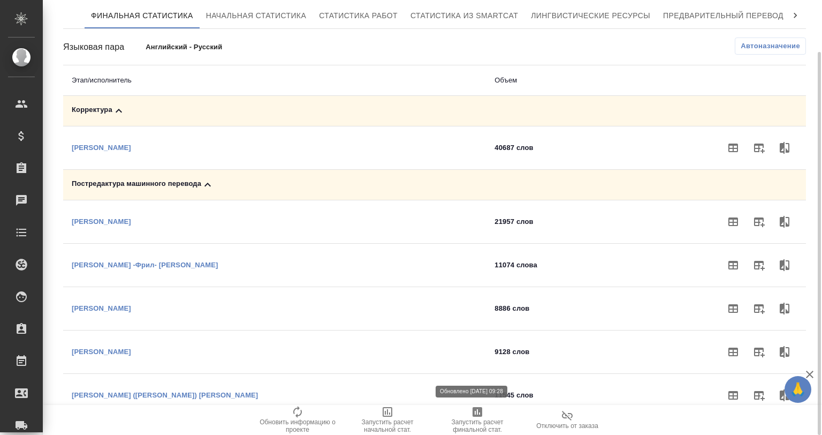
click at [499, 427] on span "Запустить расчет финальной стат." at bounding box center [477, 425] width 77 height 15
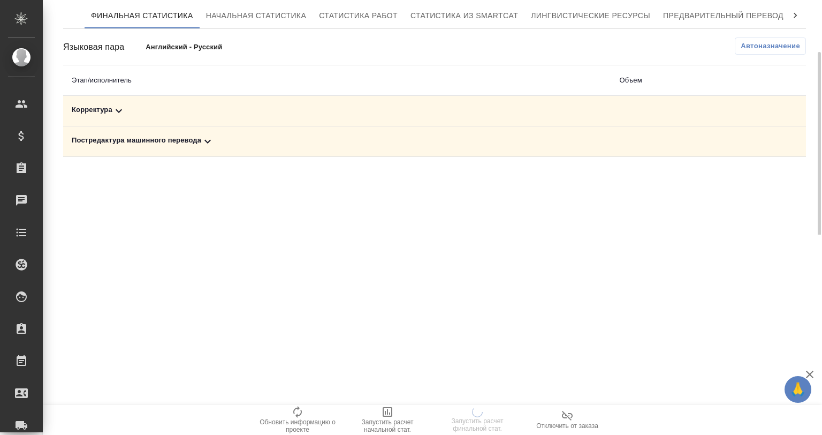
click at [191, 142] on div "Постредактура машинного перевода" at bounding box center [337, 141] width 531 height 13
